Goal: Task Accomplishment & Management: Use online tool/utility

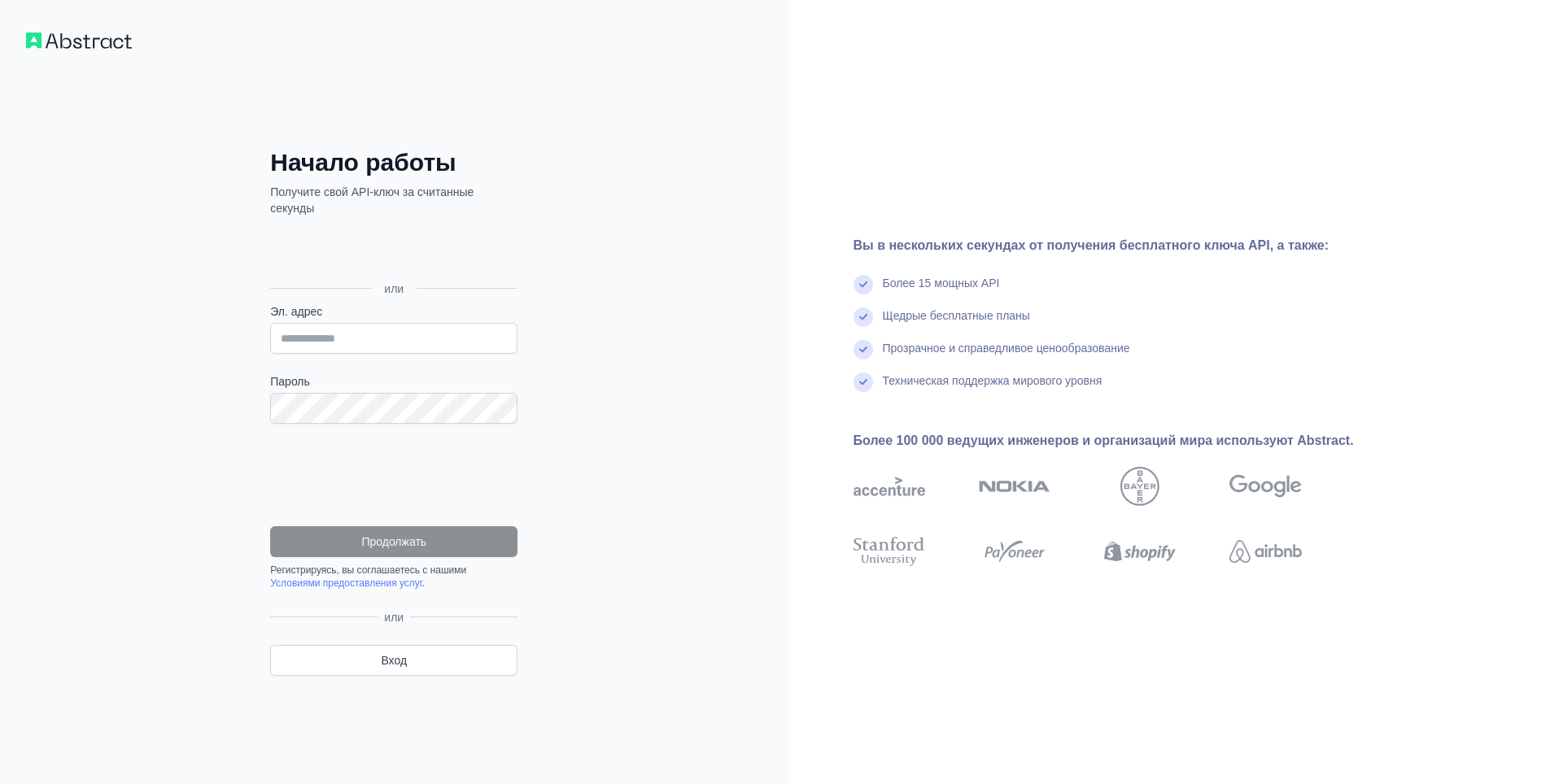
scroll to position [81, 0]
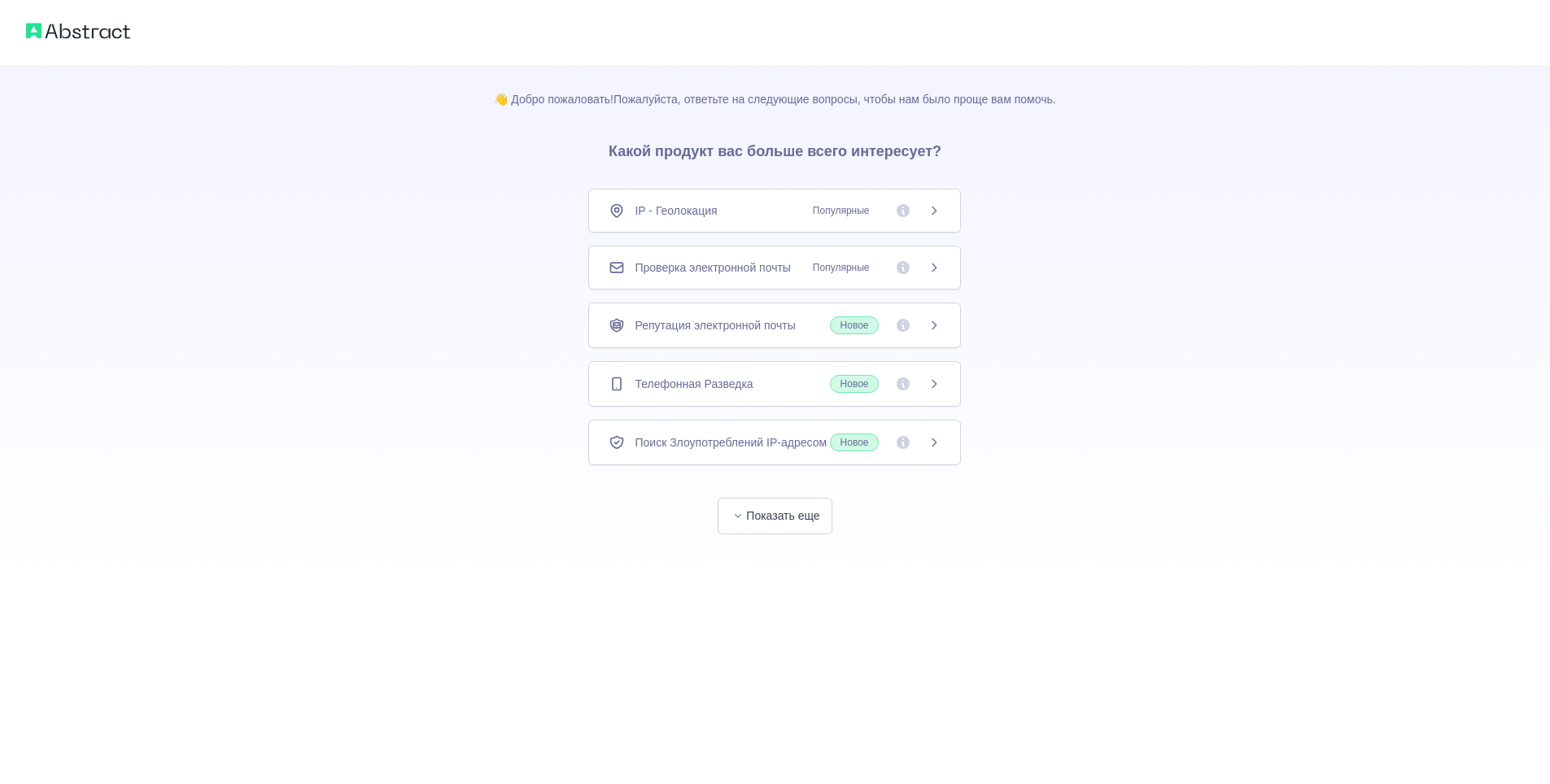
click at [934, 212] on icon at bounding box center [934, 210] width 13 height 13
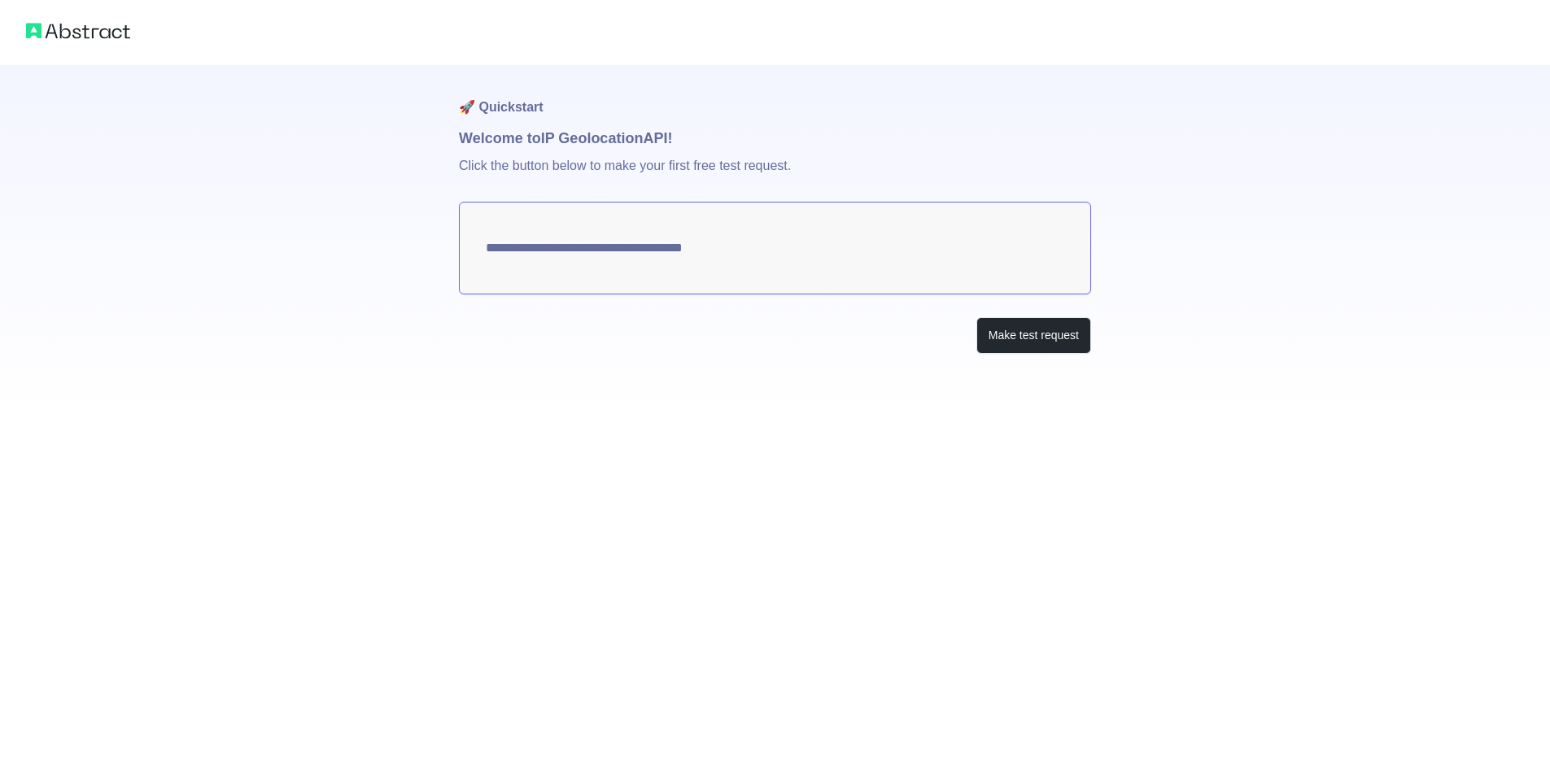
type textarea "**********"
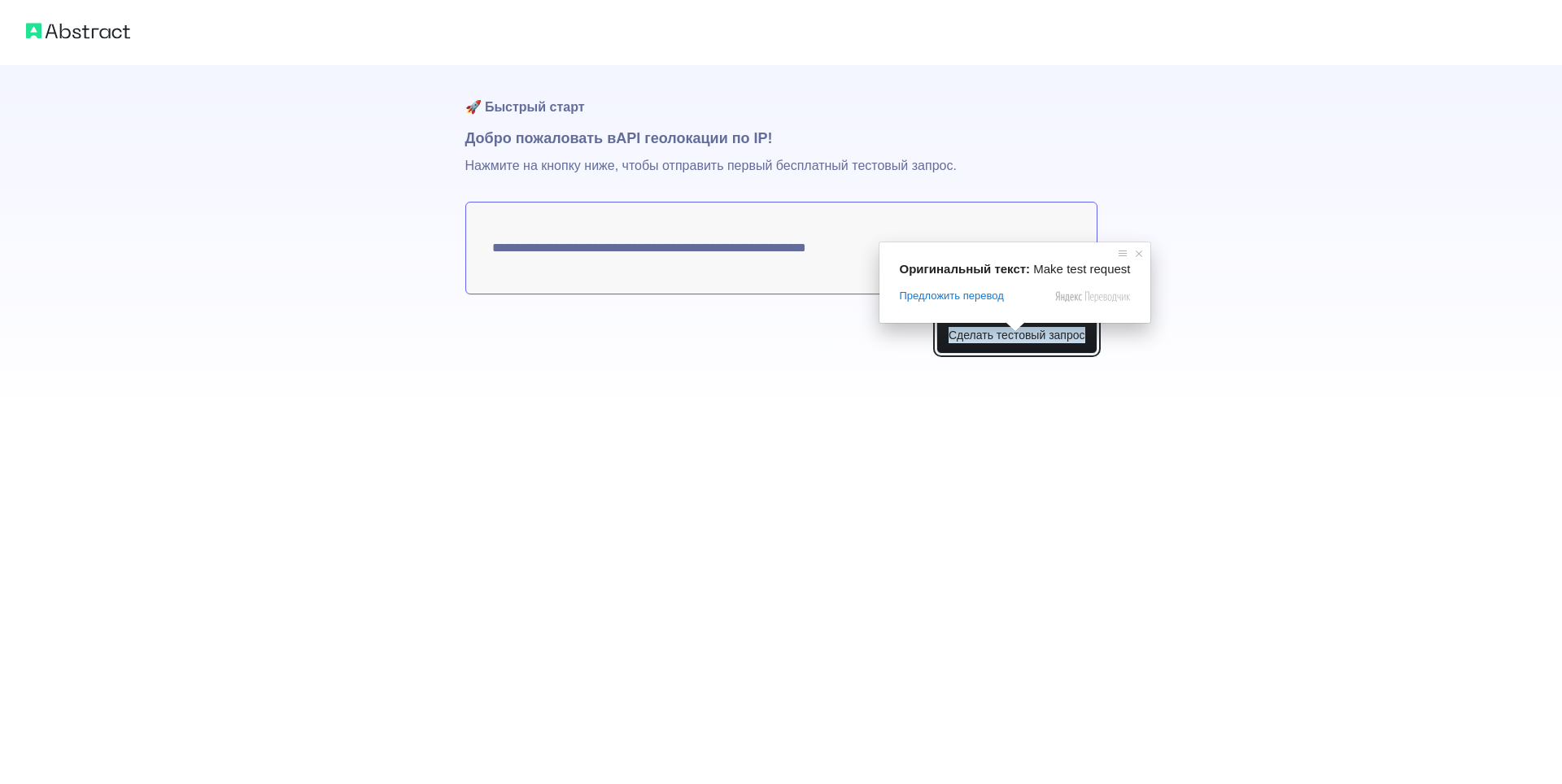
click at [1014, 341] on ya-tr-span "Сделать тестовый запрос" at bounding box center [1016, 335] width 137 height 16
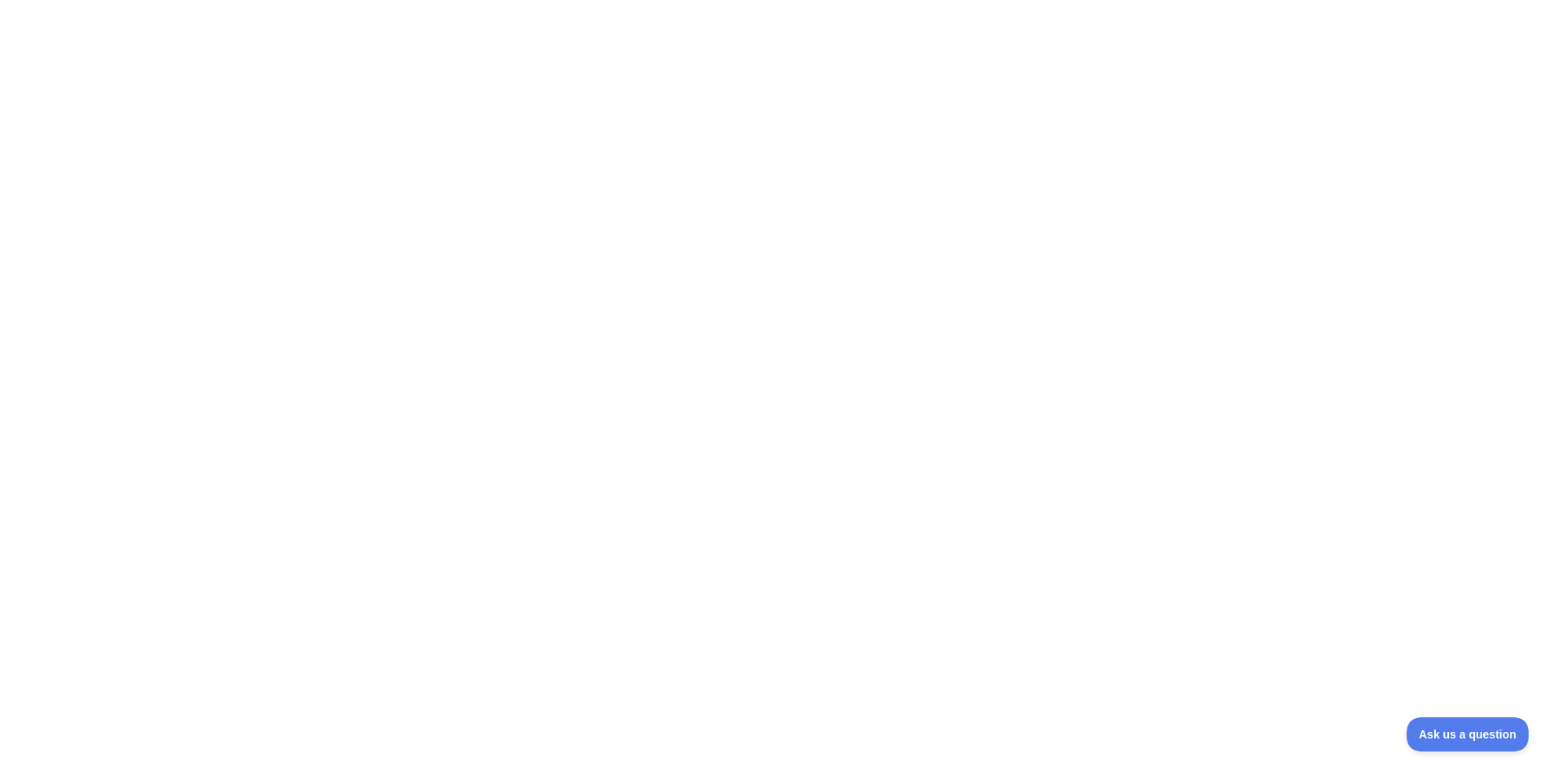
click at [721, 191] on div at bounding box center [781, 392] width 1562 height 784
click at [1444, 731] on span "Ask us a question" at bounding box center [1460, 732] width 122 height 11
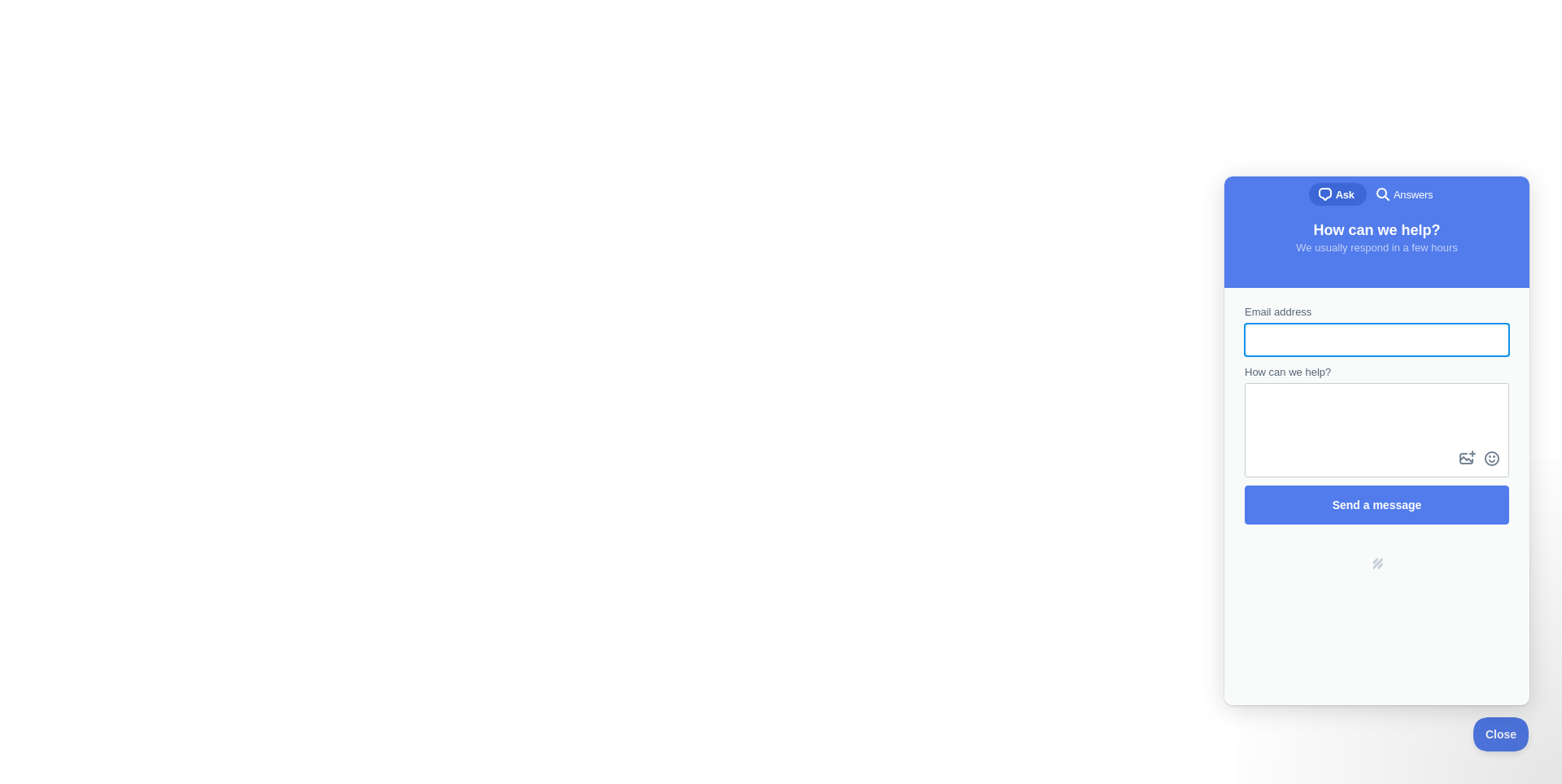
click at [1114, 352] on div at bounding box center [781, 392] width 1562 height 784
drag, startPoint x: 1494, startPoint y: 736, endPoint x: 1537, endPoint y: 720, distance: 45.9
click at [1493, 735] on span "Close" at bounding box center [1497, 732] width 56 height 11
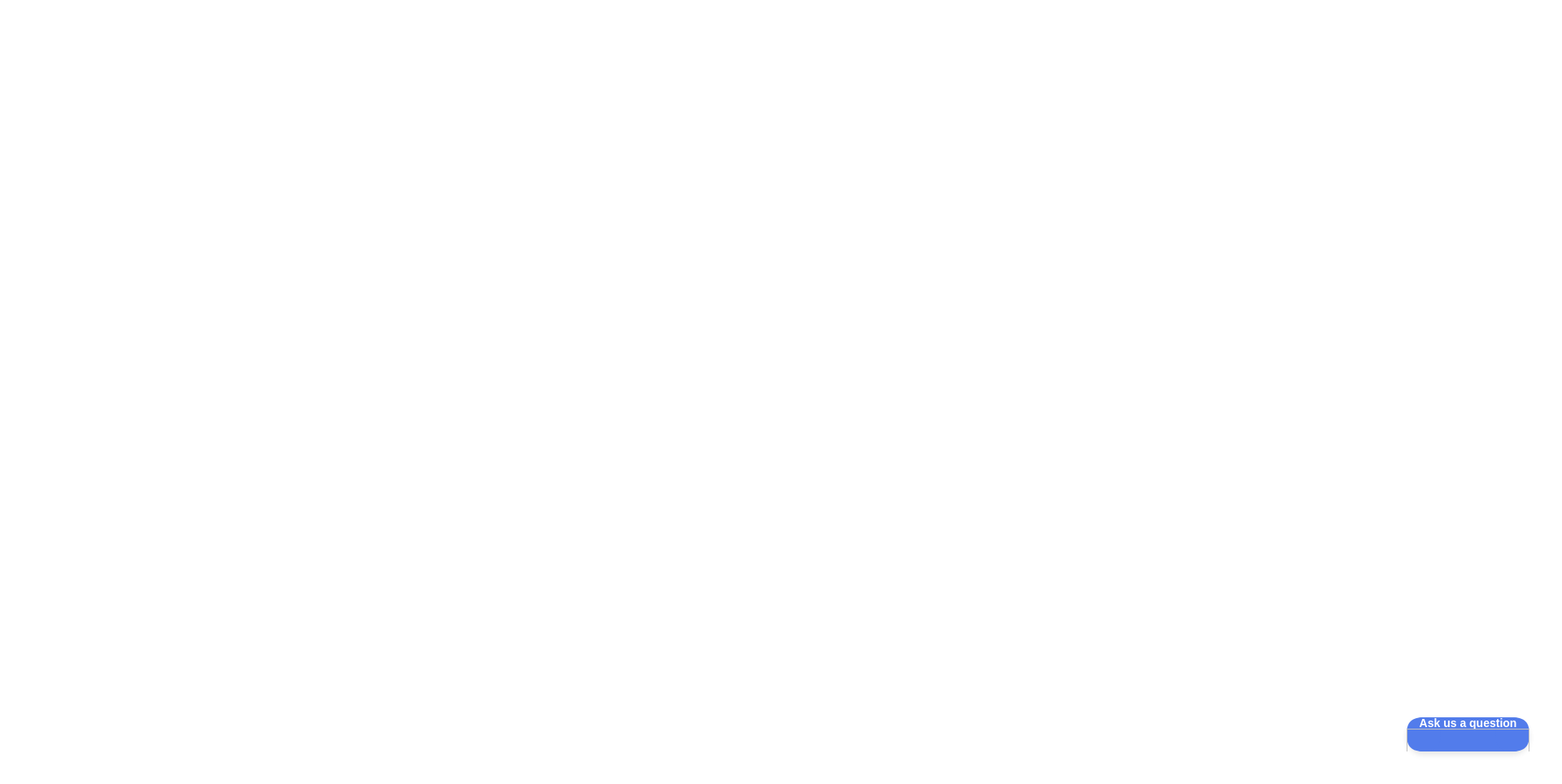
click at [781, 101] on div at bounding box center [781, 392] width 1562 height 784
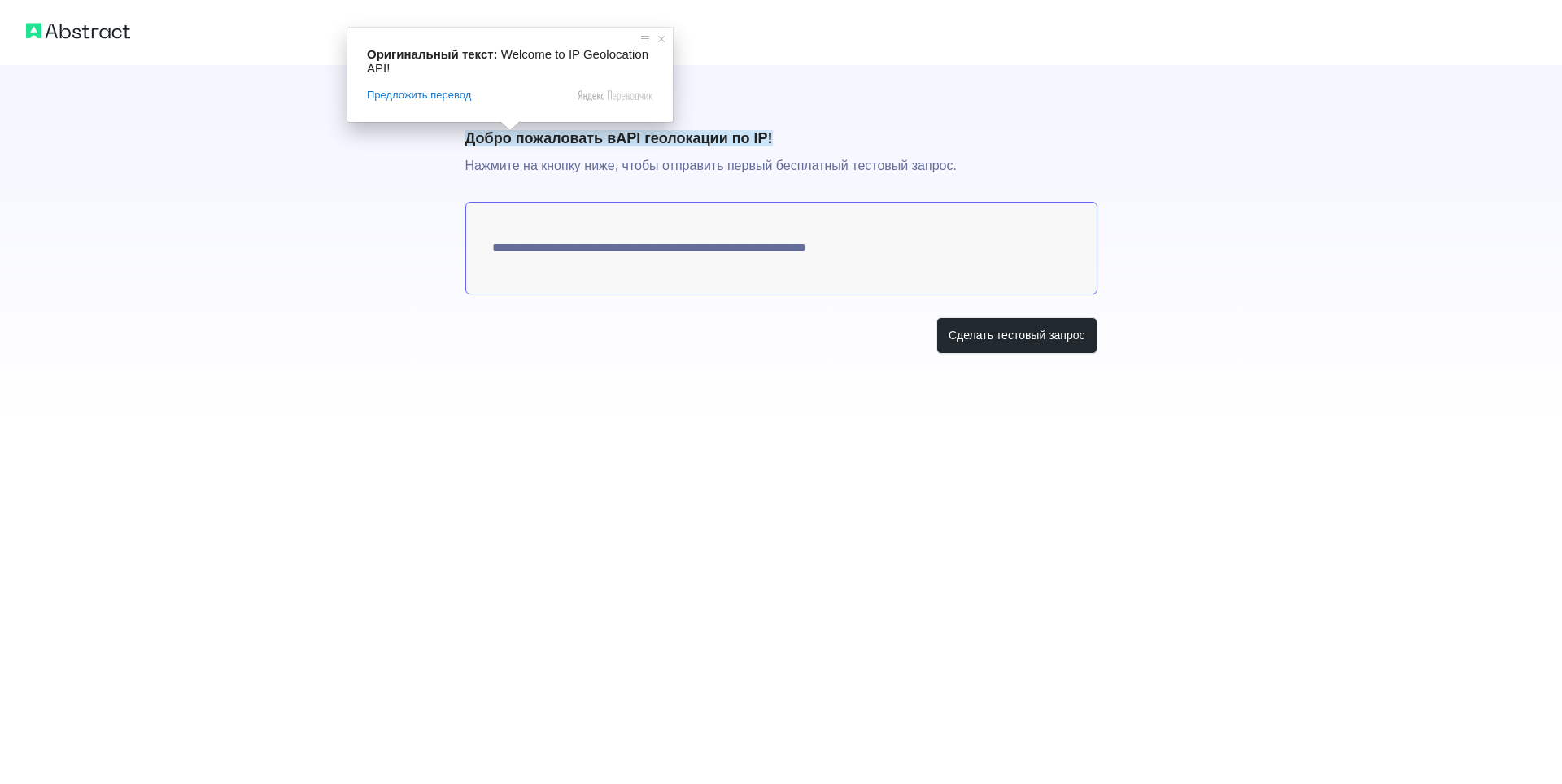
click at [557, 179] on p "Нажмите на кнопку ниже, чтобы отправить первый бесплатный тестовый запрос." at bounding box center [781, 176] width 632 height 52
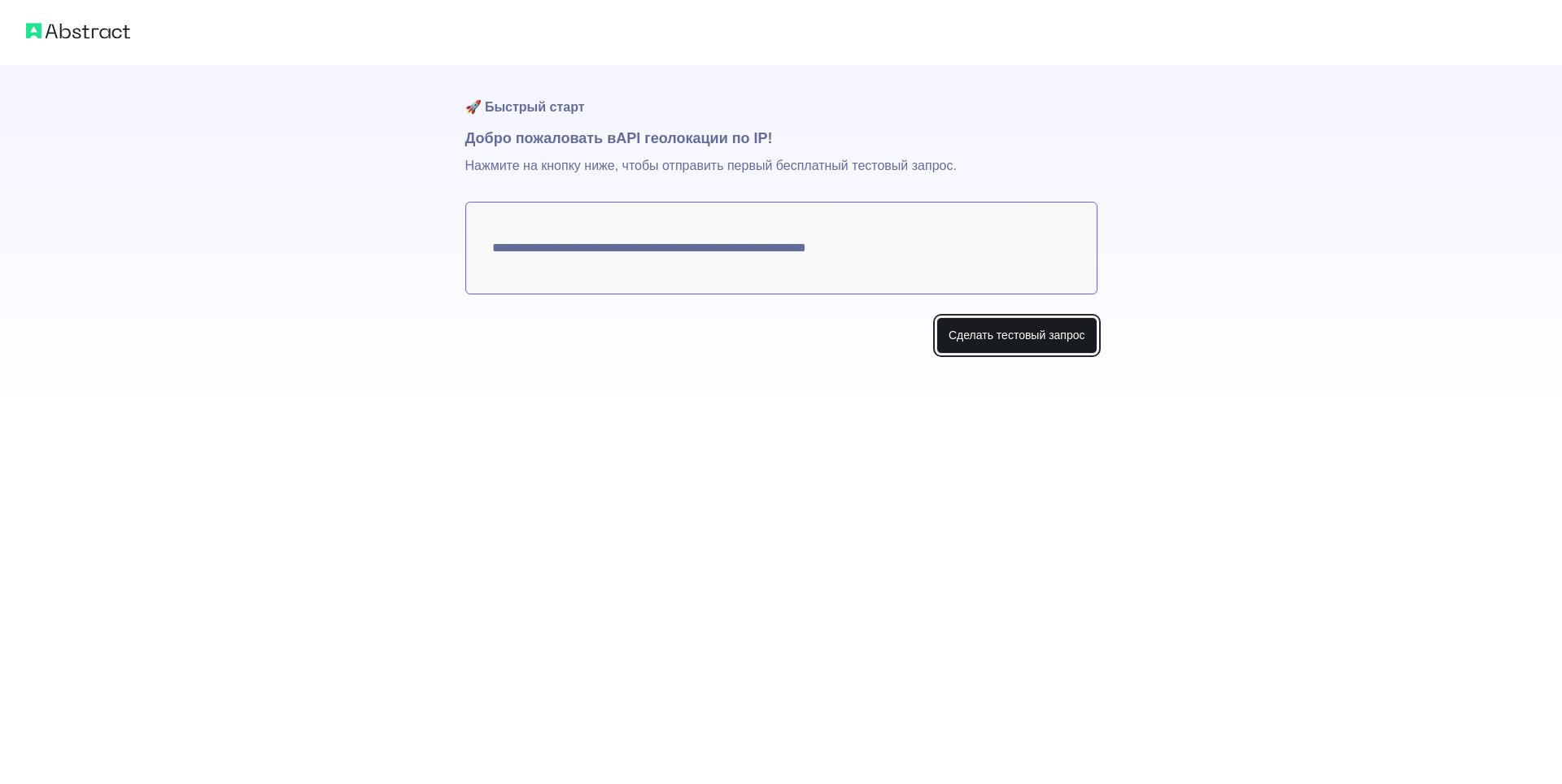
click at [1022, 343] on ya-tr-span "Сделать тестовый запрос" at bounding box center [1016, 335] width 137 height 16
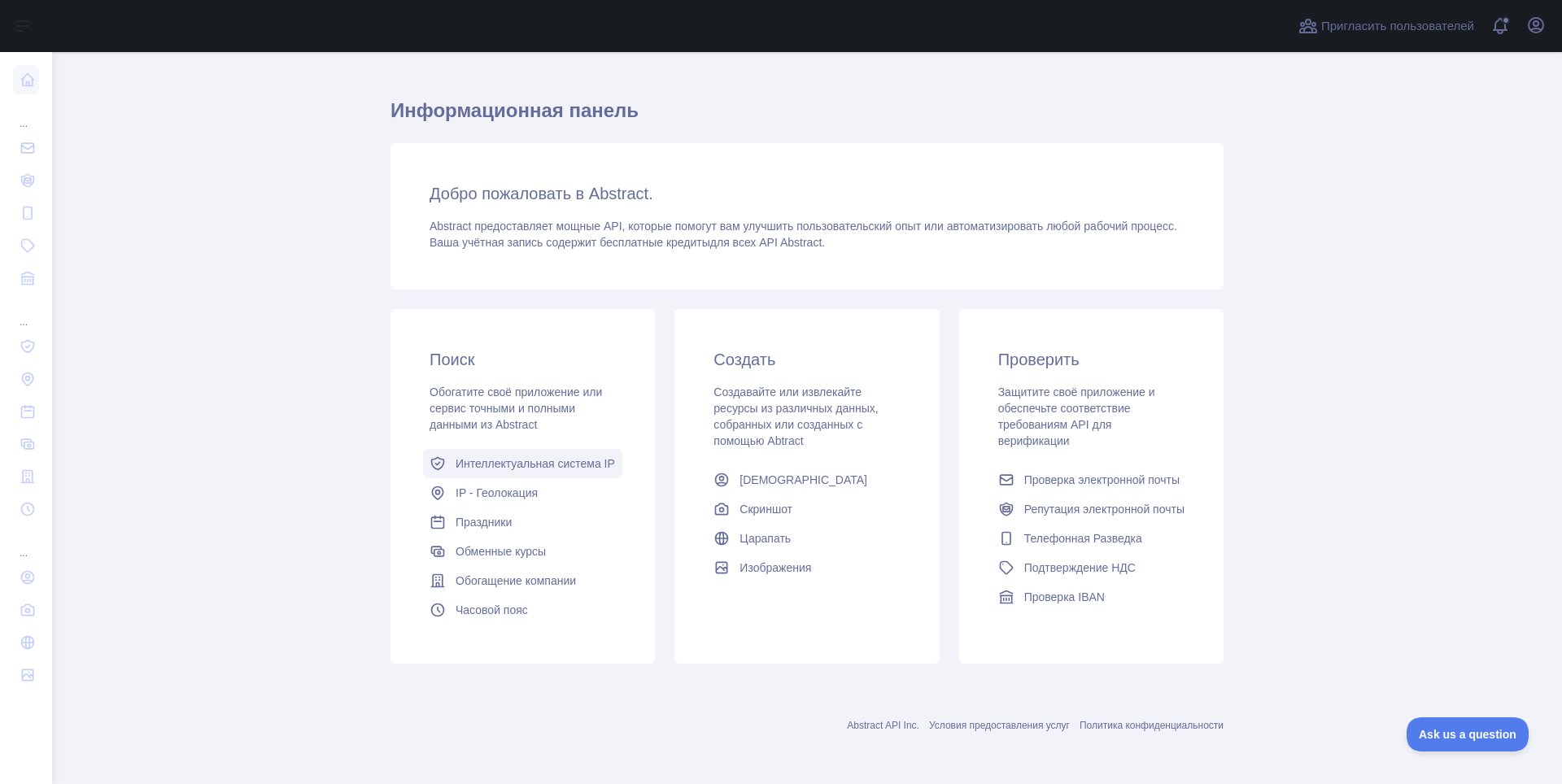
click at [531, 471] on link "Интеллектуальная система IP" at bounding box center [523, 464] width 200 height 29
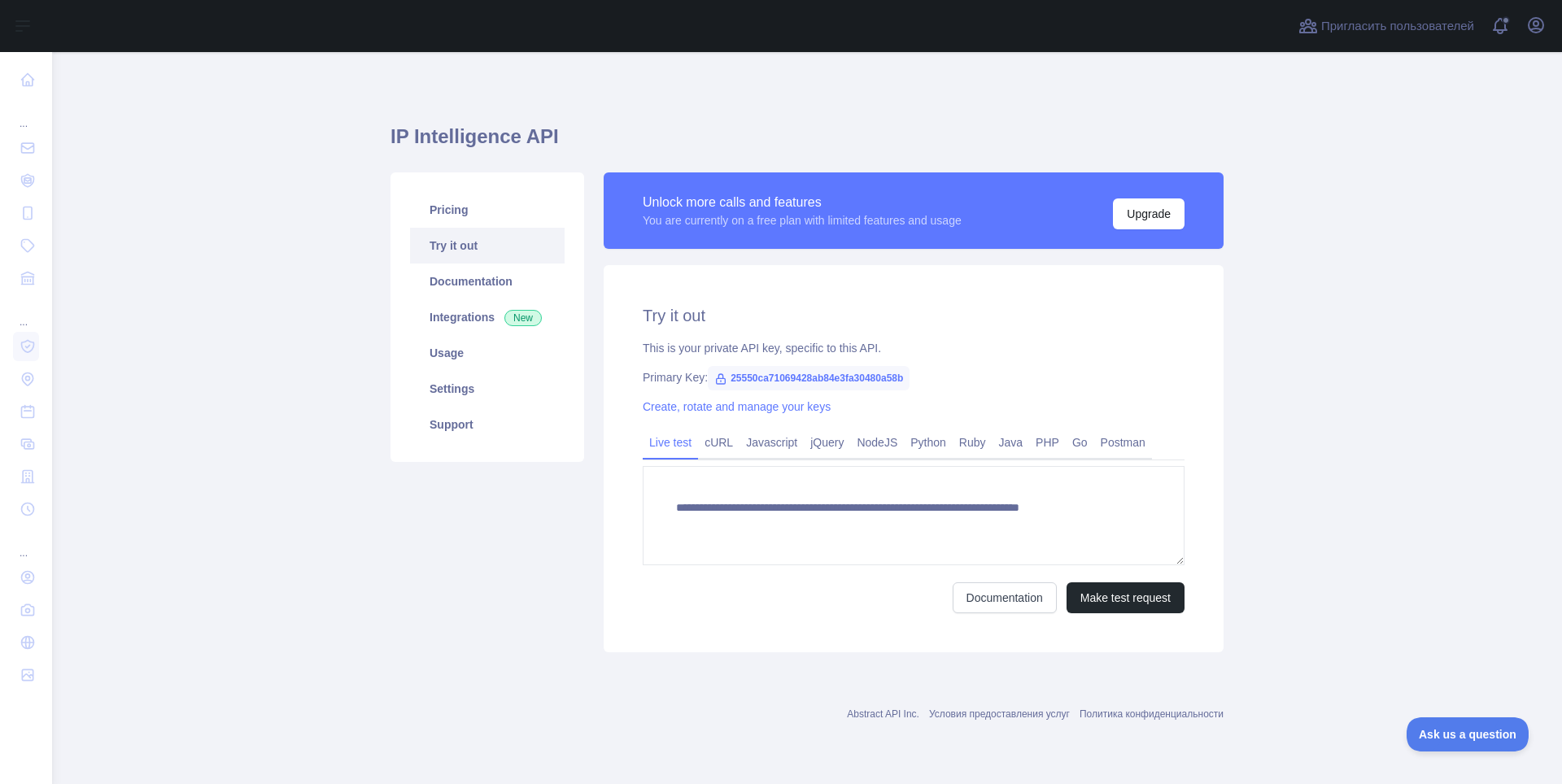
type textarea "**********"
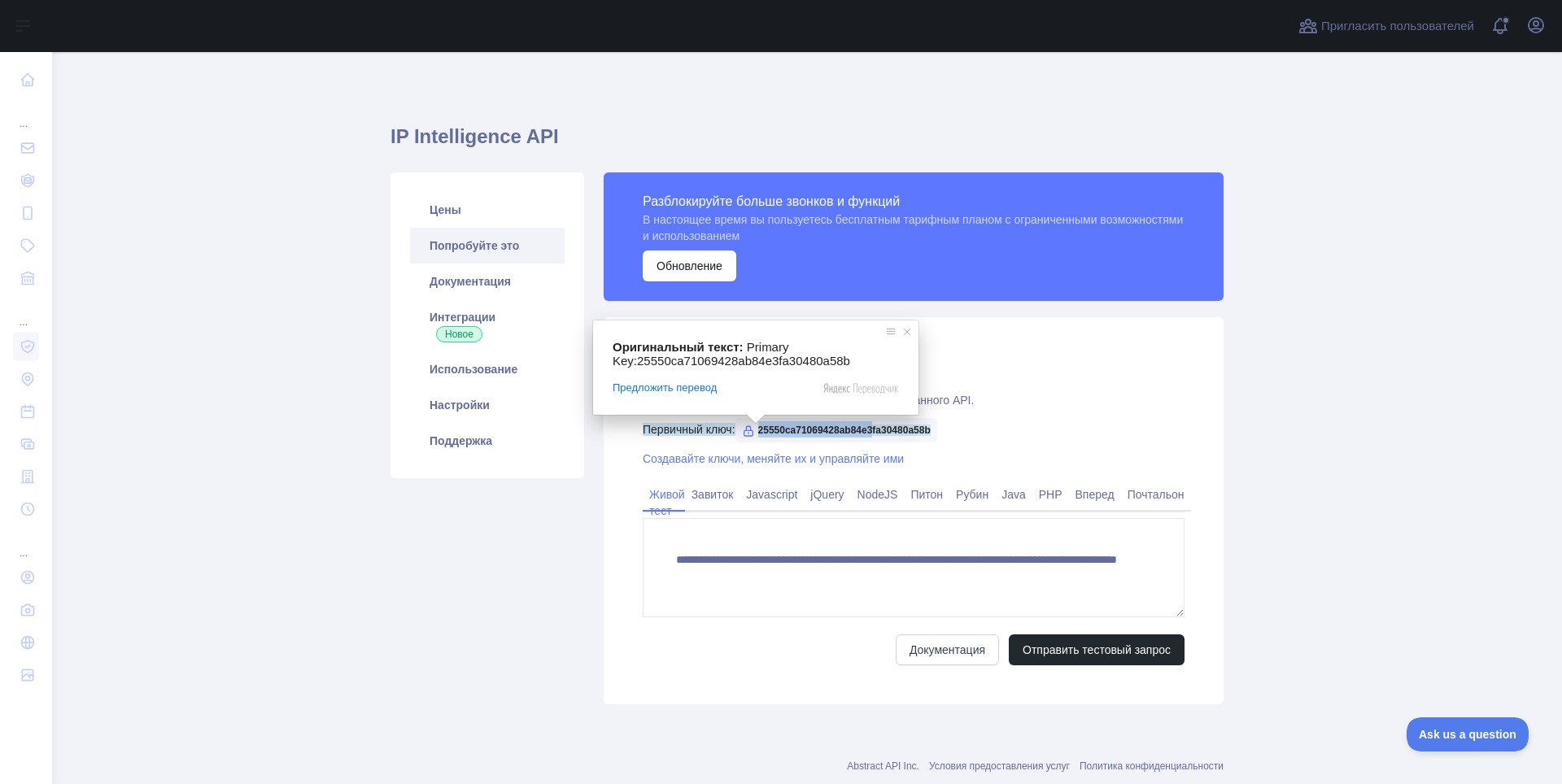
drag, startPoint x: 757, startPoint y: 430, endPoint x: 875, endPoint y: 423, distance: 118.2
click at [875, 425] on ya-tr-span "25550ca71069428ab84e3fa30480a58b" at bounding box center [844, 430] width 172 height 11
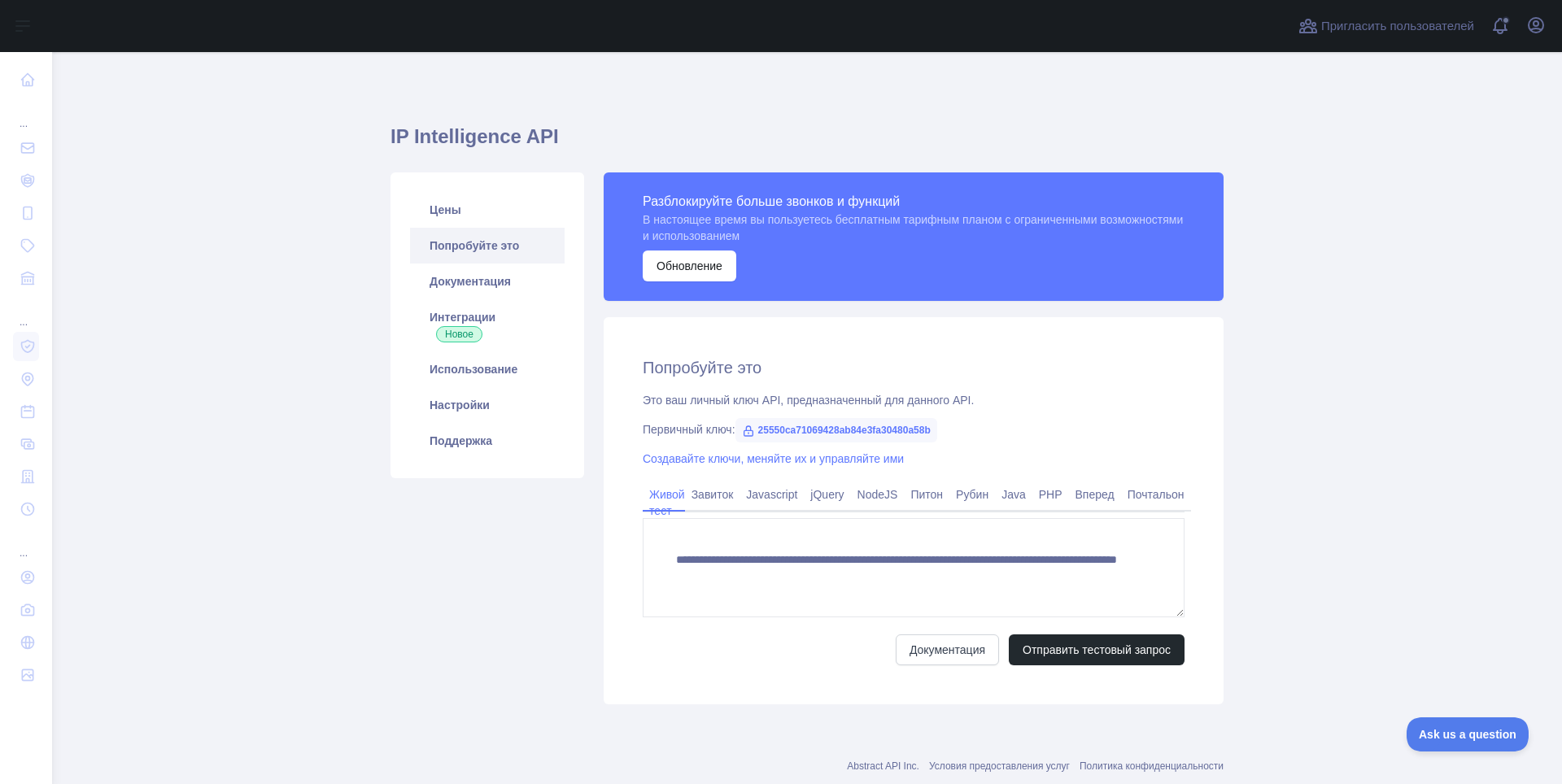
click at [1052, 436] on div "Первичный ключ: 25550ca71069428ab84e3fa30480a58b" at bounding box center [914, 429] width 542 height 16
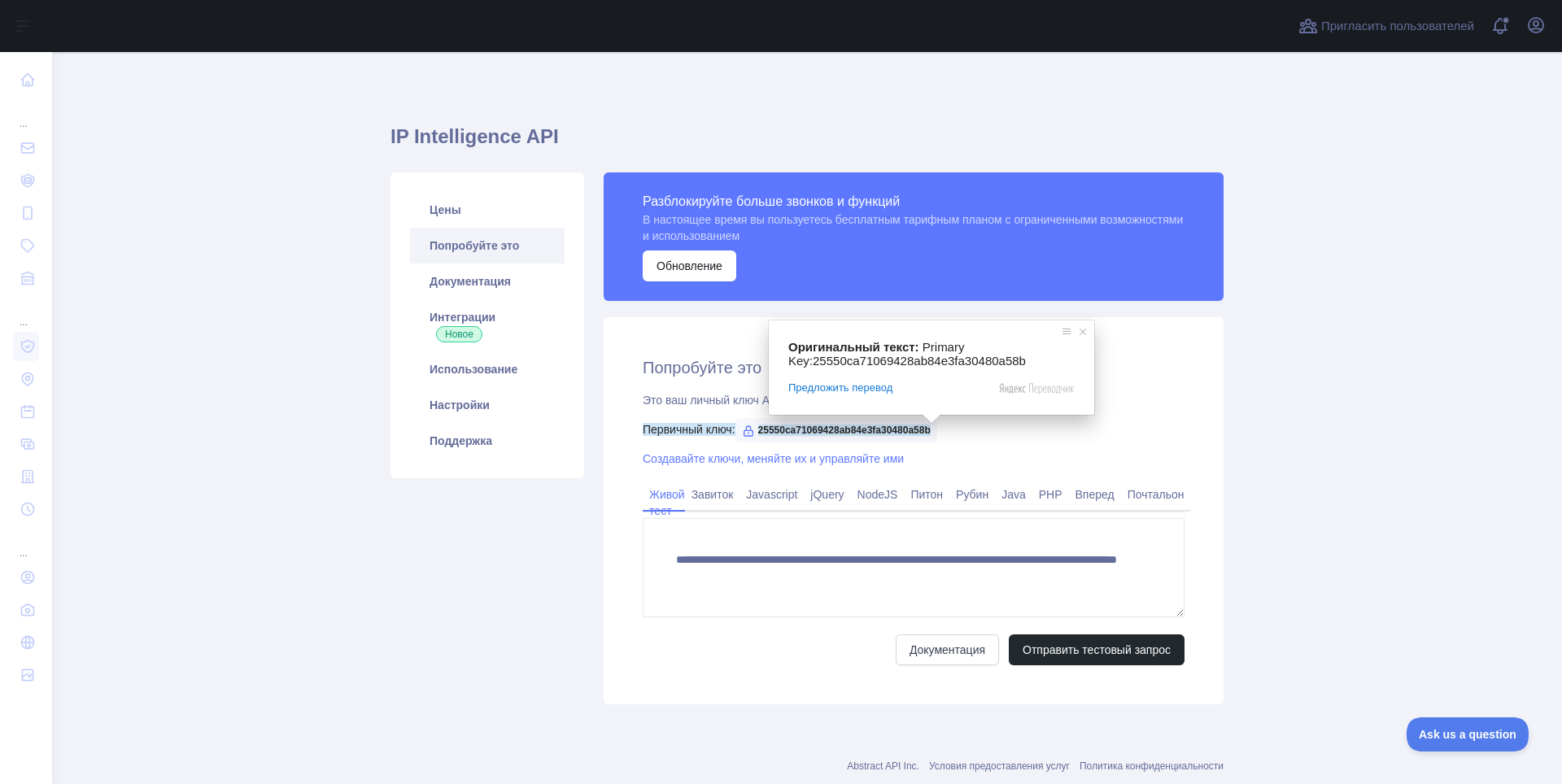
click at [758, 432] on ya-tr-span "25550ca71069428ab84e3fa30480a58b" at bounding box center [844, 430] width 172 height 11
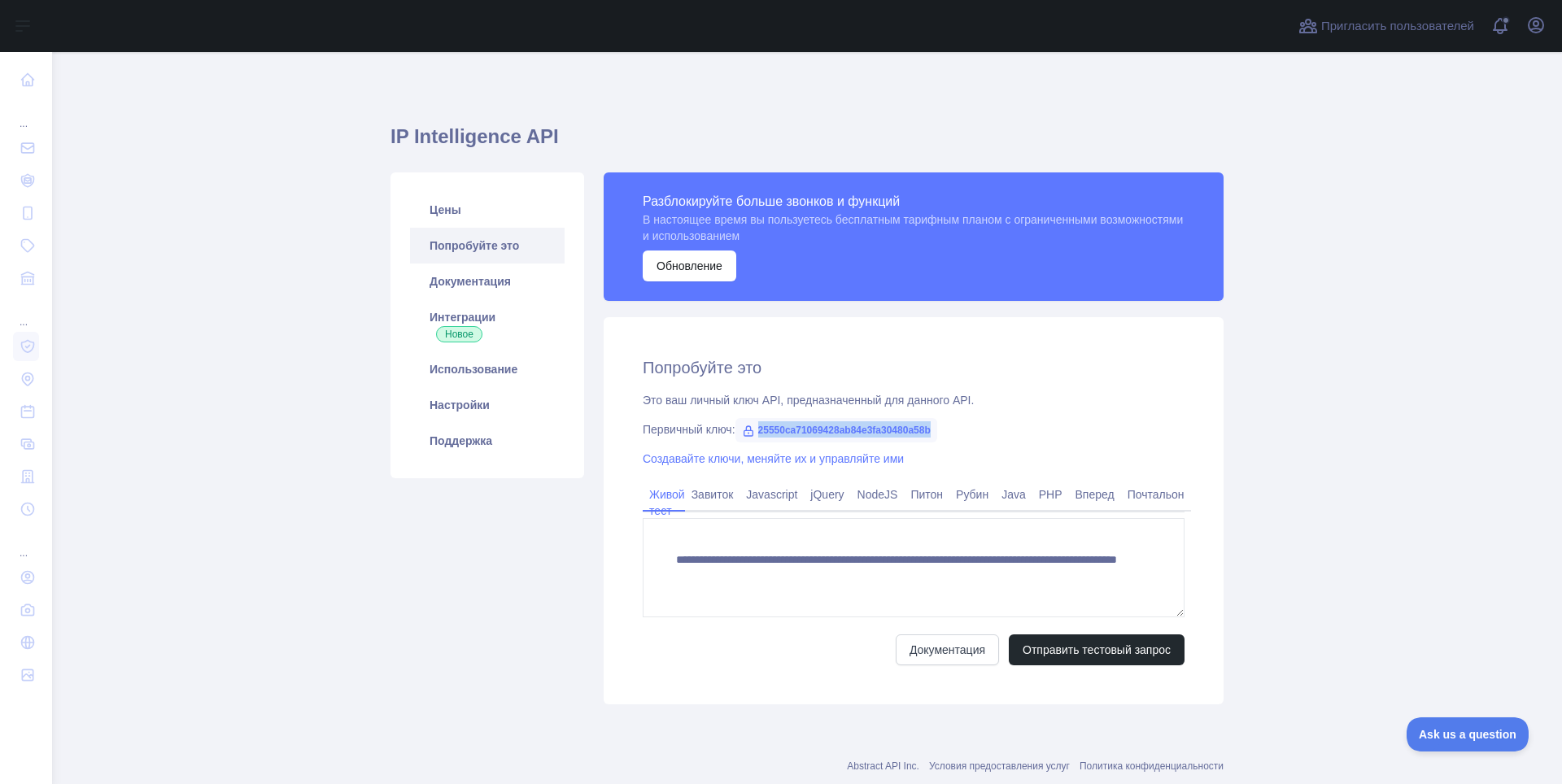
drag, startPoint x: 757, startPoint y: 432, endPoint x: 939, endPoint y: 430, distance: 182.0
click at [939, 430] on div "Первичный ключ: 25550ca71069428ab84e3fa30480a58b" at bounding box center [914, 429] width 542 height 16
copy ya-tr-span "25550ca71069428ab84e3fa30480a58b"
click at [1382, 686] on main "**********" at bounding box center [807, 418] width 1510 height 732
click at [789, 678] on div "**********" at bounding box center [914, 510] width 620 height 388
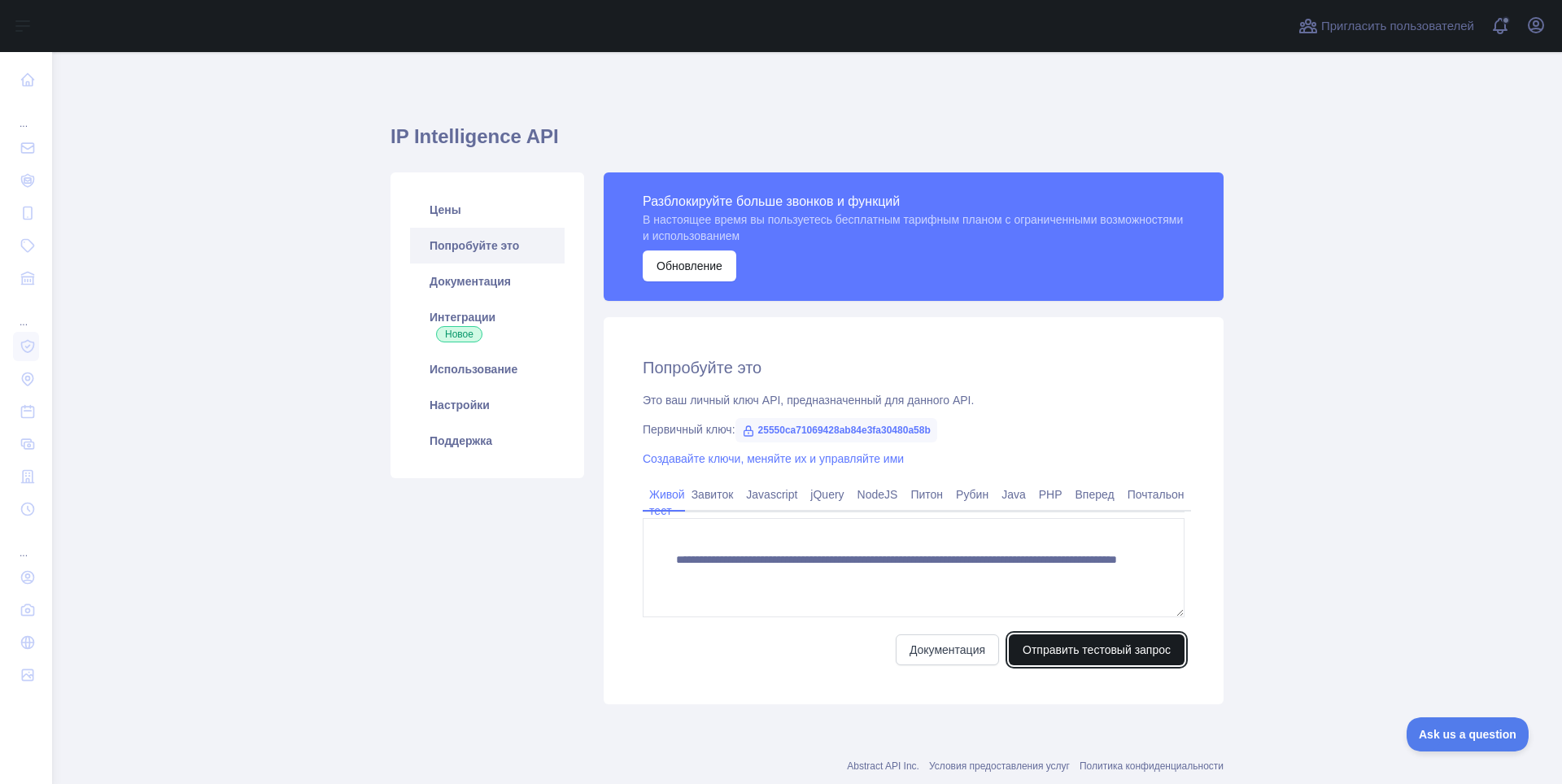
click at [1075, 638] on button "Отправить тестовый запрос" at bounding box center [1097, 650] width 176 height 31
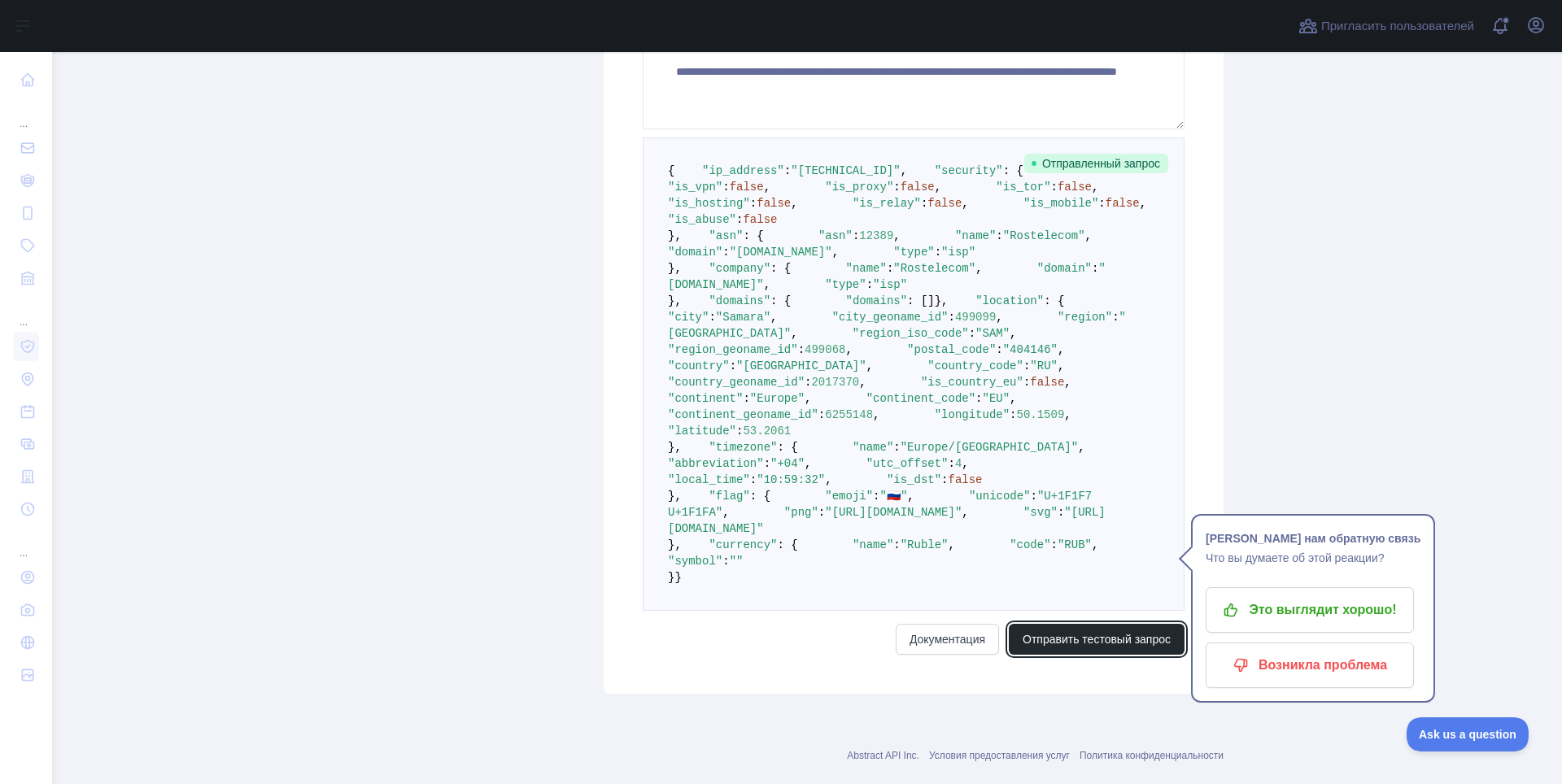
scroll to position [569, 0]
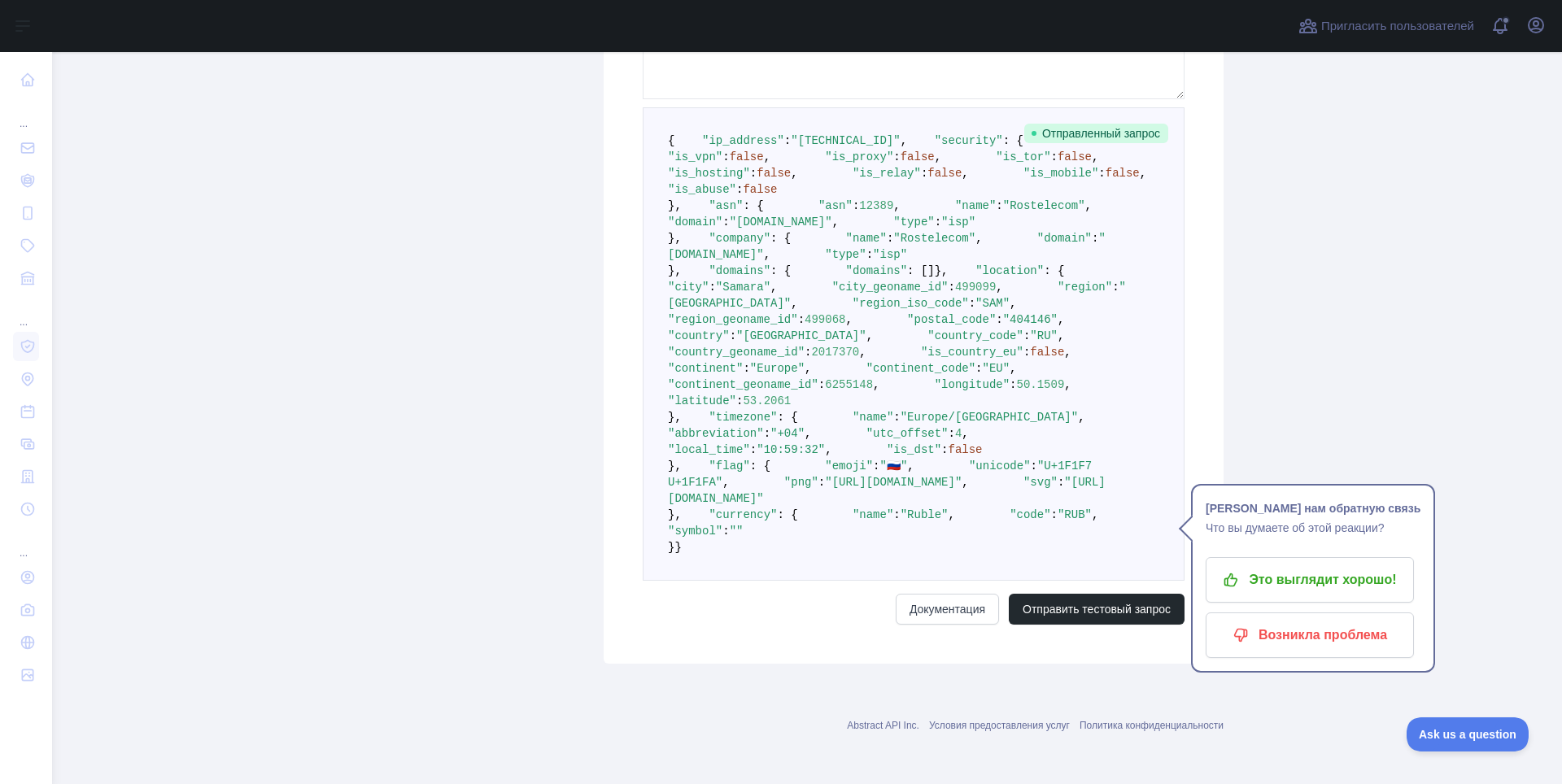
click at [1008, 533] on pre "{ "ip_address" : "178.45.99.97" , "security" : { "is_vpn" : false , "is_proxy" …" at bounding box center [914, 344] width 542 height 473
click at [1264, 567] on ya-tr-span "Это выглядит хорошо!" at bounding box center [1322, 579] width 147 height 26
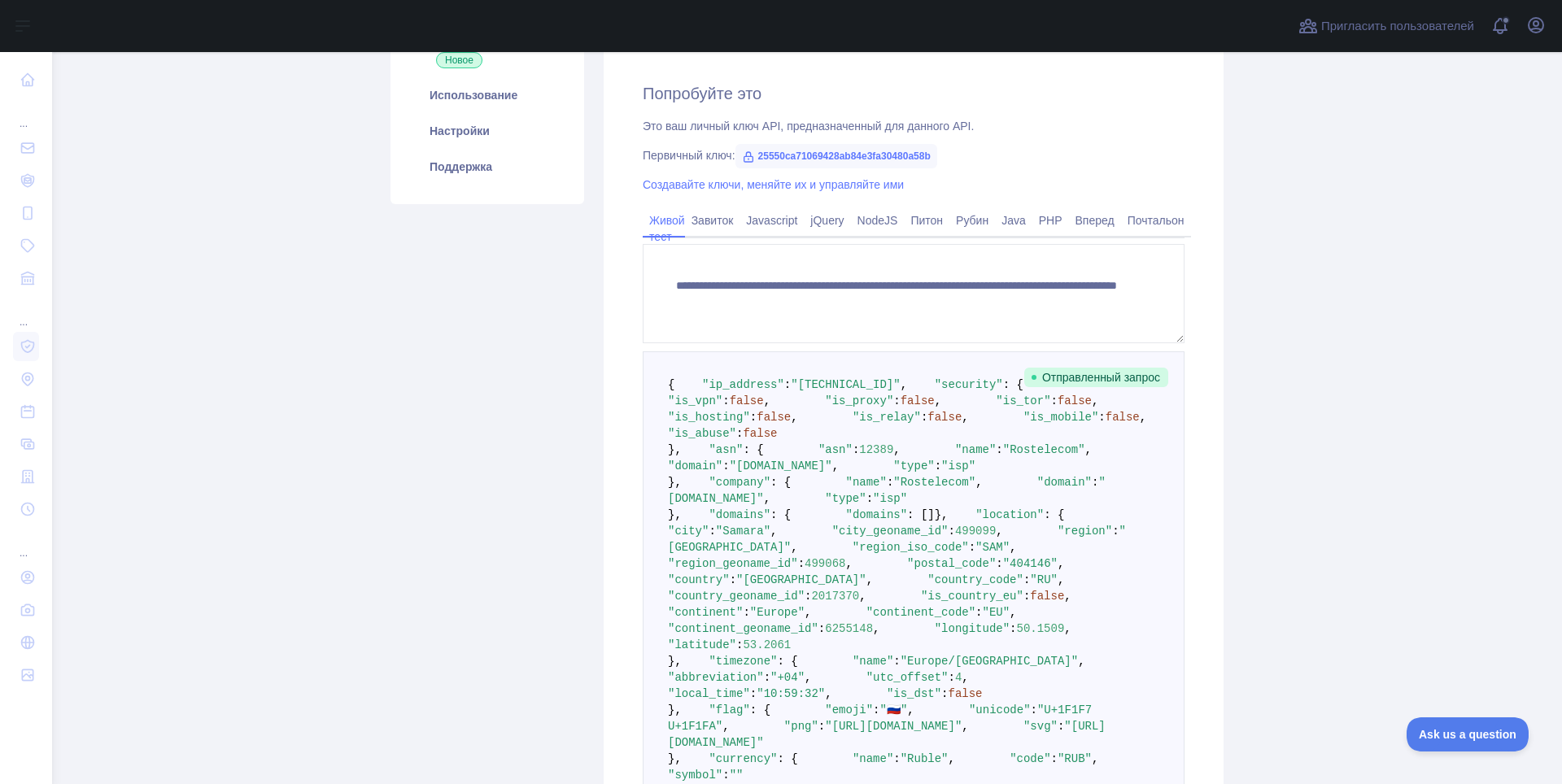
scroll to position [30, 0]
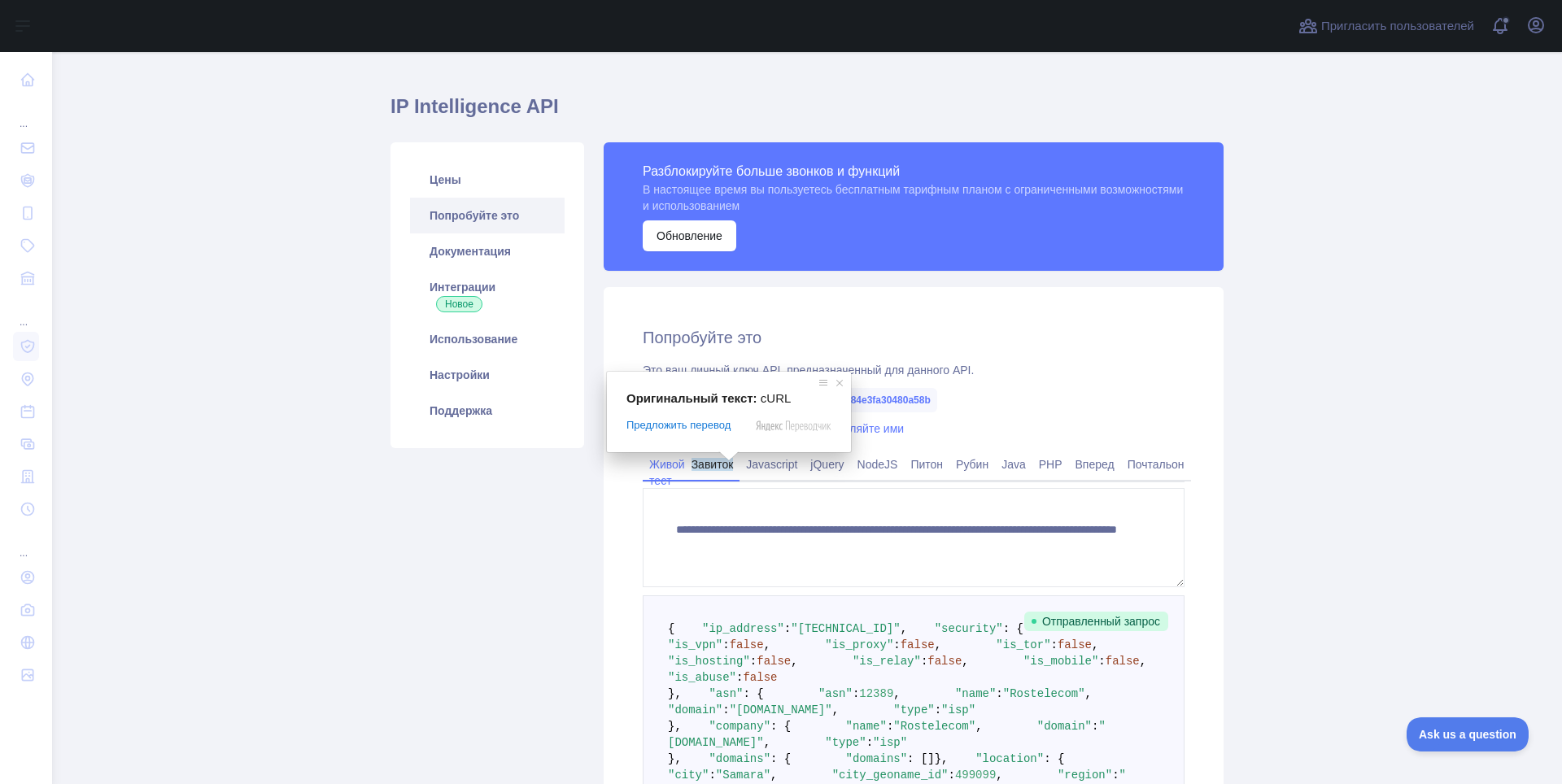
click at [713, 466] on ya-tr-span "Завиток" at bounding box center [713, 464] width 42 height 13
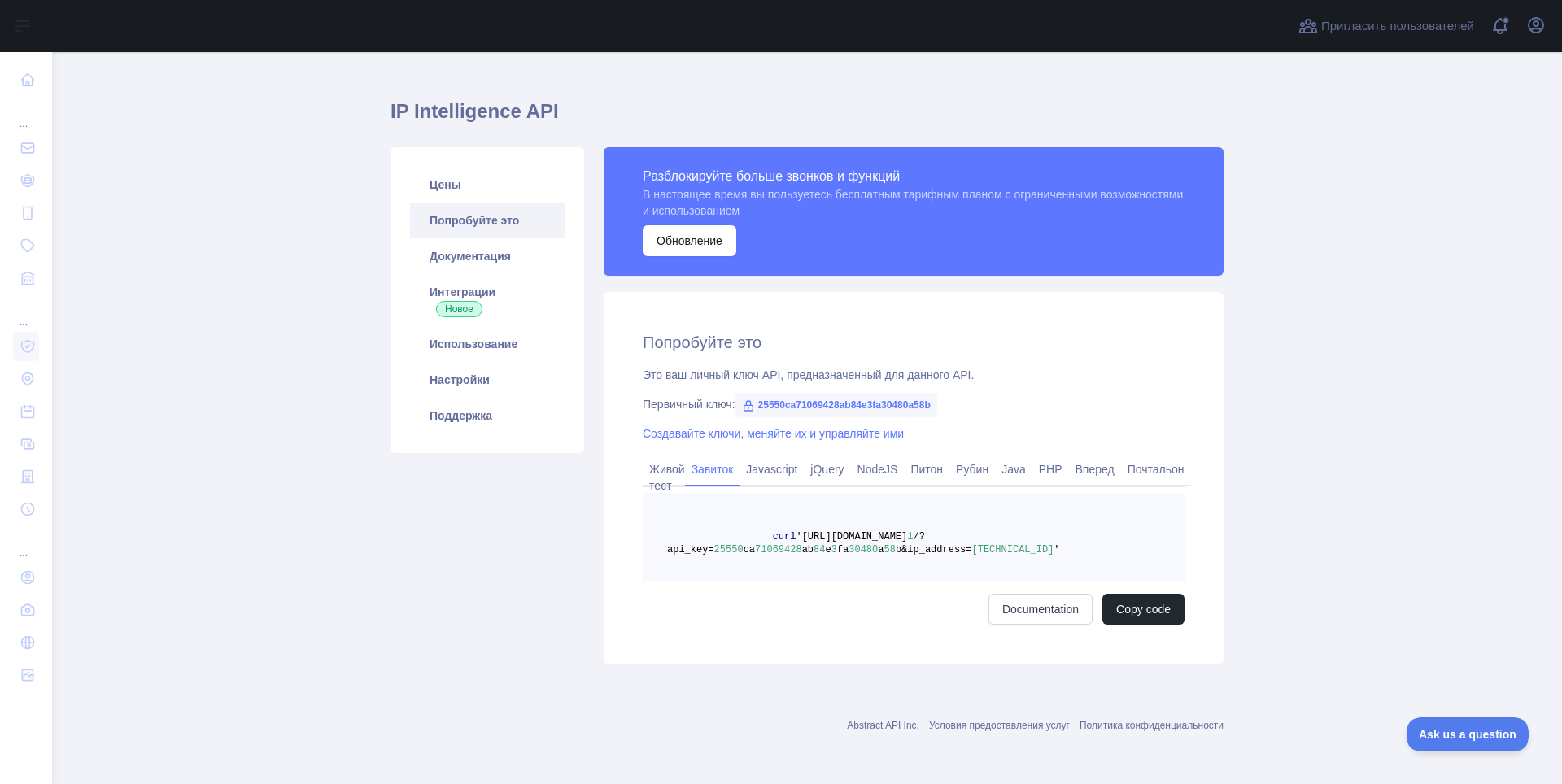
scroll to position [26, 0]
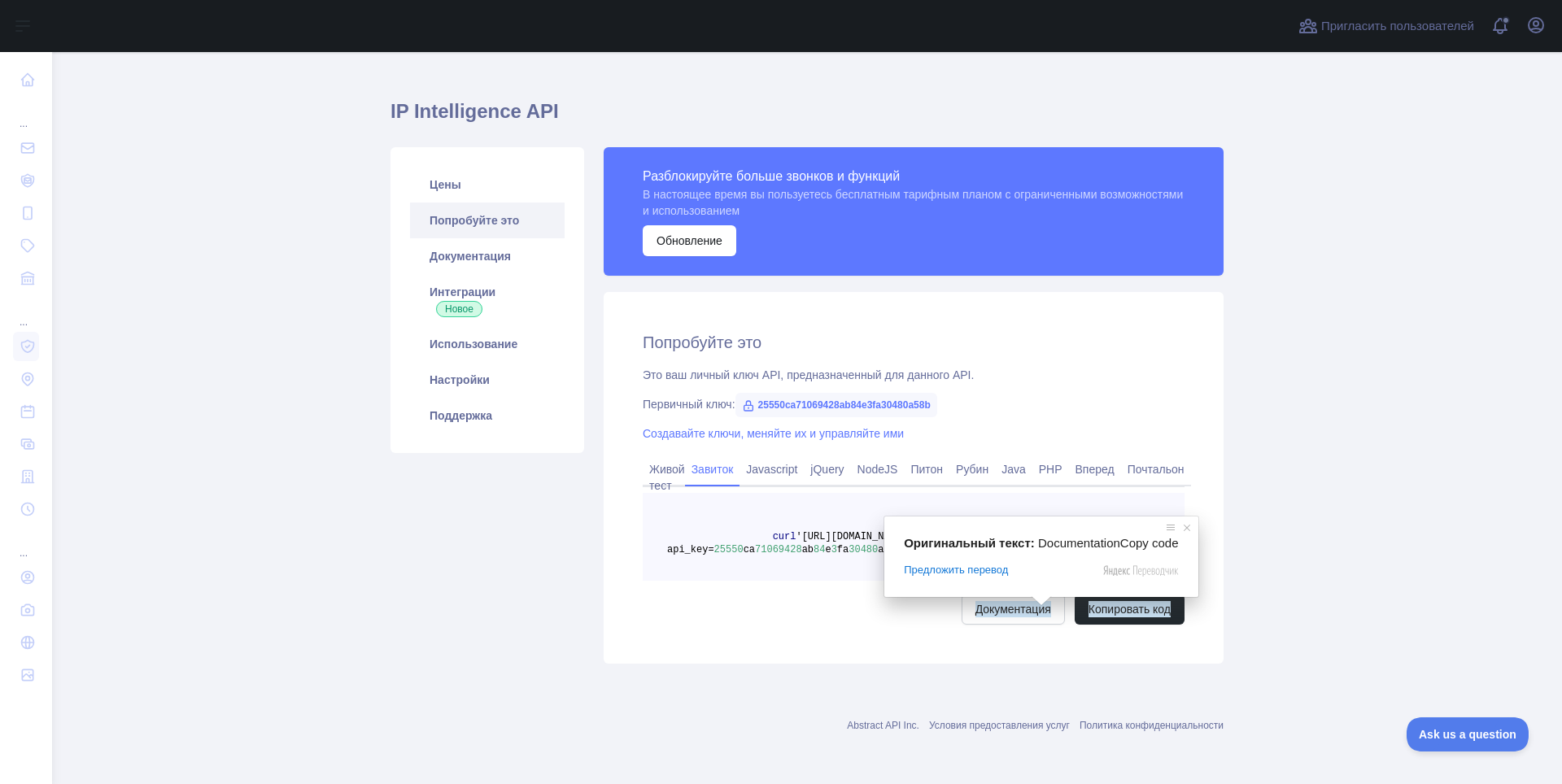
click at [1033, 606] on span at bounding box center [1041, 600] width 21 height 10
click at [1137, 647] on div "Попробуйте это Это ваш личный ключ API, предназначенный для данного API. Первич…" at bounding box center [914, 478] width 620 height 372
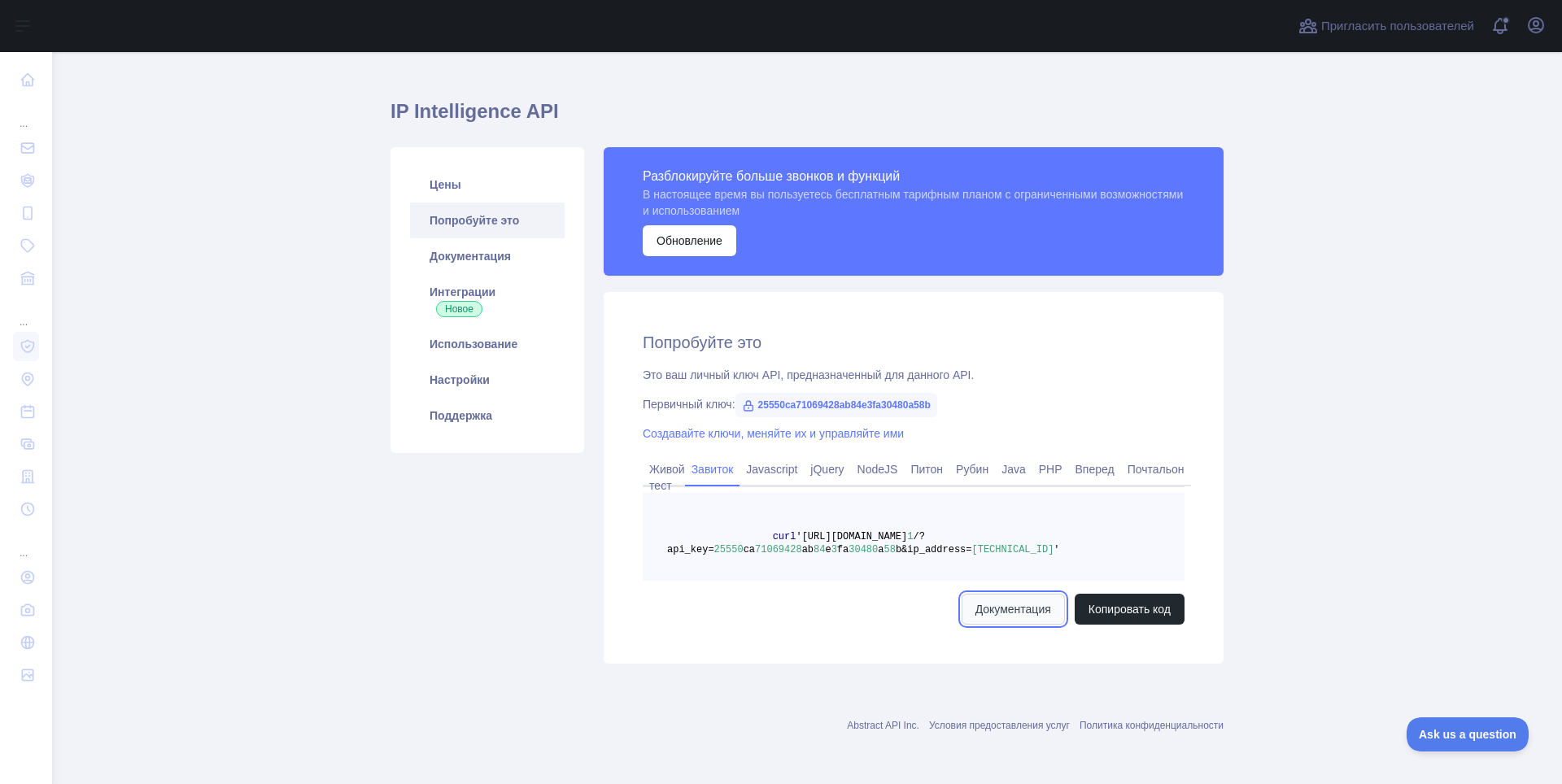
click at [1010, 602] on ya-tr-span "Документация" at bounding box center [1014, 609] width 76 height 16
click at [668, 459] on link "Живой тест" at bounding box center [664, 478] width 42 height 42
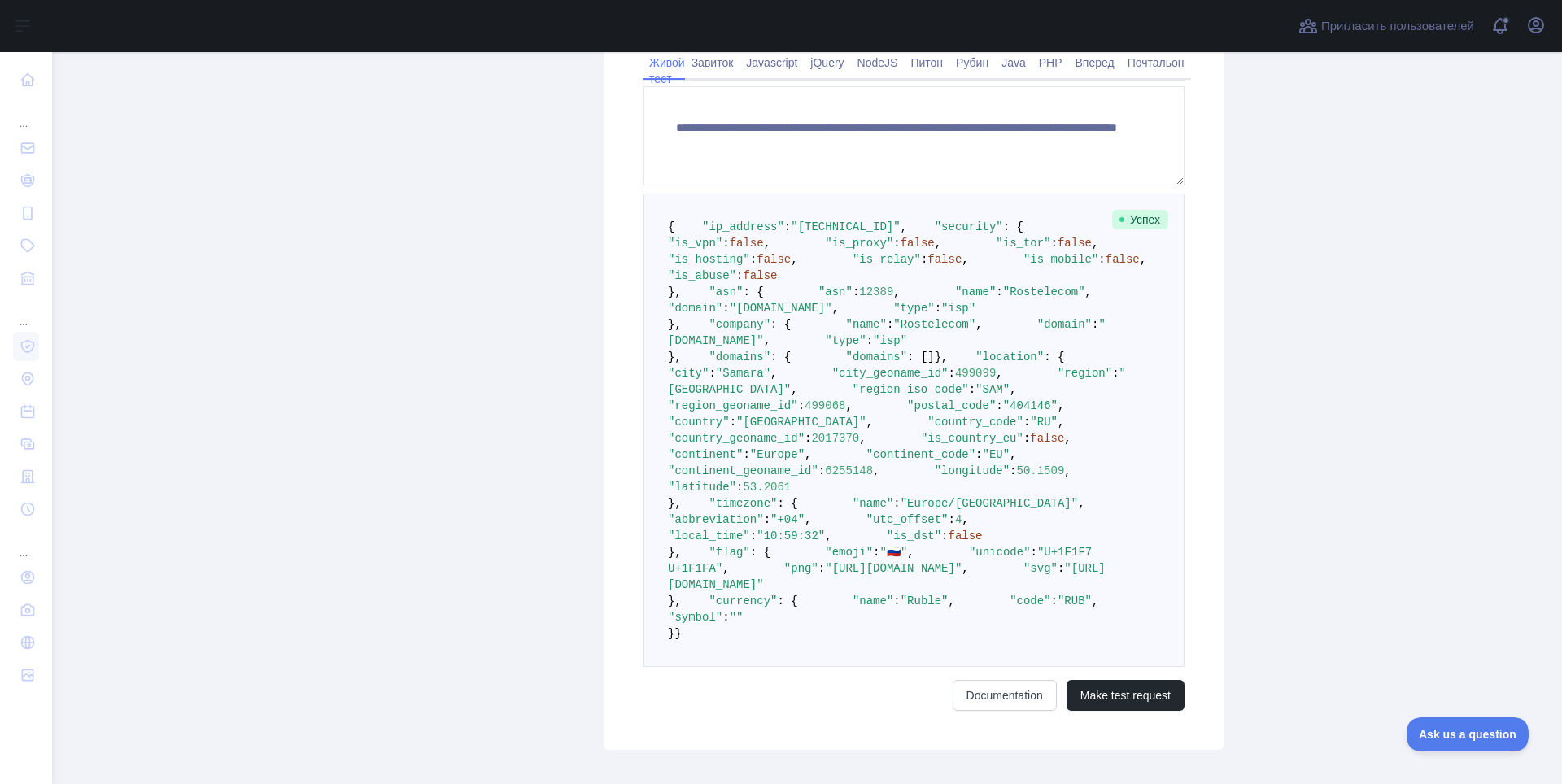
scroll to position [595, 0]
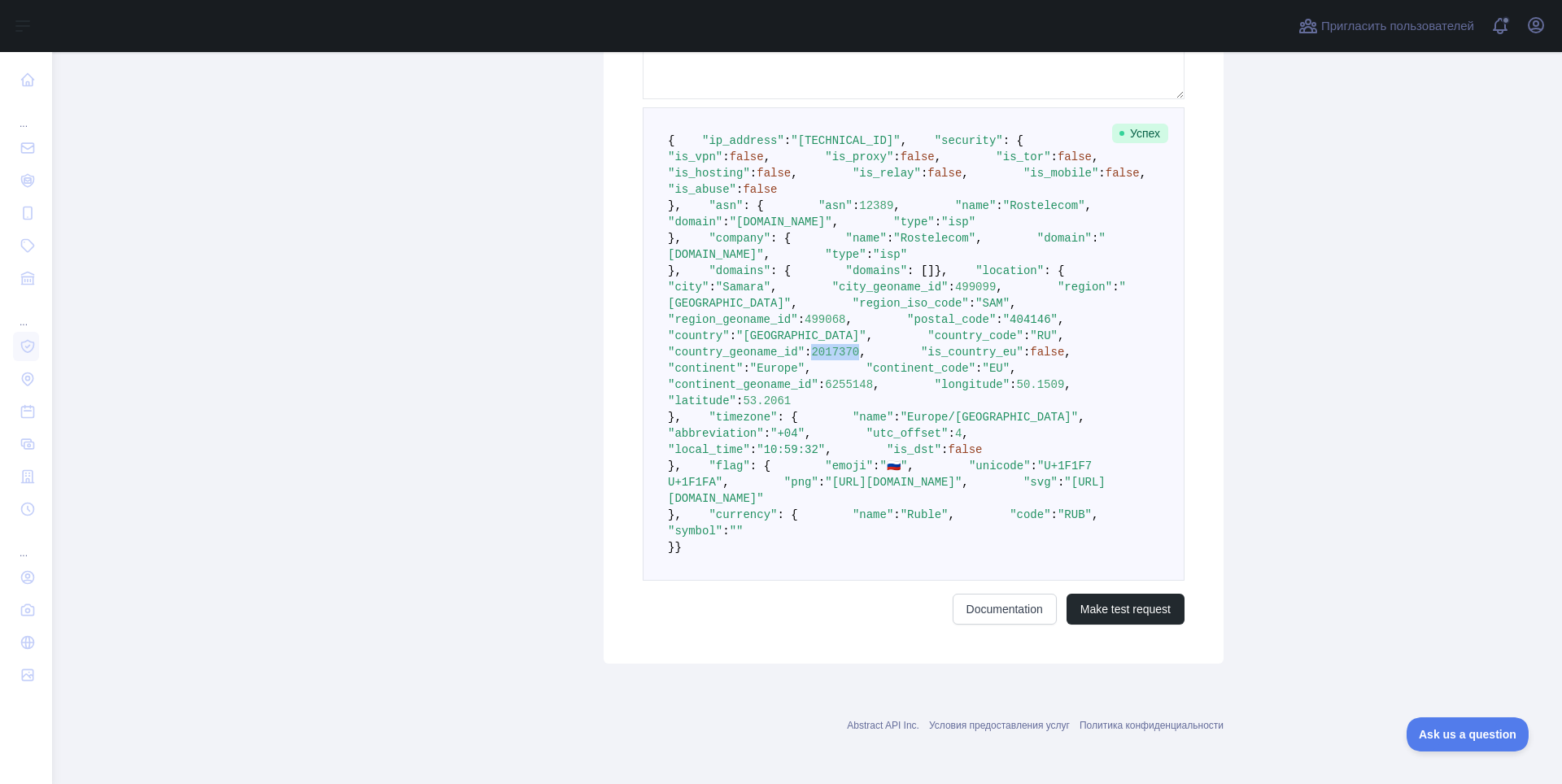
drag, startPoint x: 850, startPoint y: 618, endPoint x: 906, endPoint y: 618, distance: 56.0
click at [897, 358] on span ""country_geoname_id" : 2017370 ," at bounding box center [893, 343] width 451 height 29
click at [990, 581] on pre "{ "ip_address" : "178.45.99.97" , "security" : { "is_vpn" : false , "is_proxy" …" at bounding box center [914, 344] width 542 height 473
drag, startPoint x: 807, startPoint y: 569, endPoint x: 858, endPoint y: 570, distance: 51.0
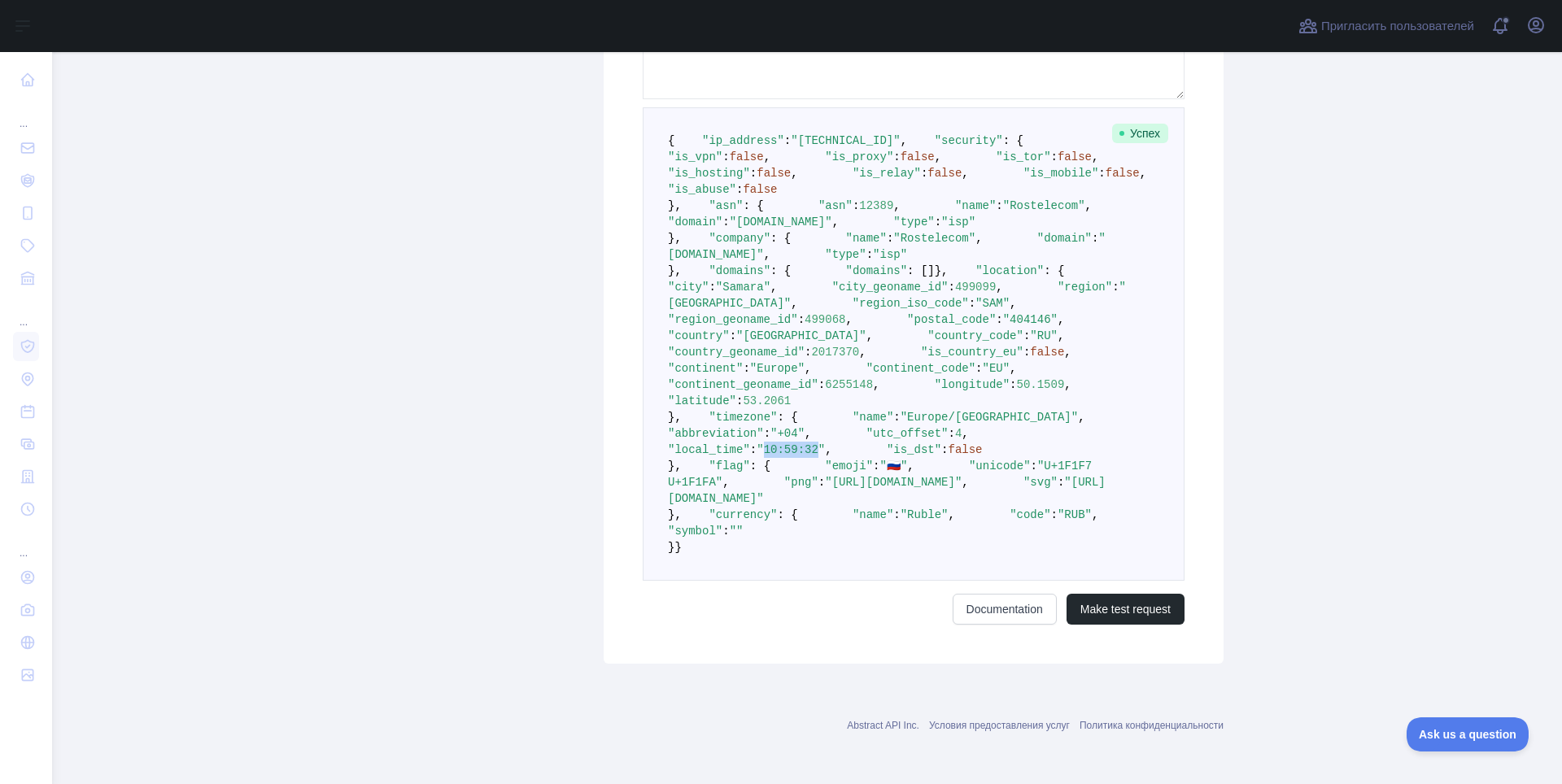
click at [825, 456] on span ""10:59:32"" at bounding box center [790, 449] width 68 height 13
click at [1026, 581] on pre "{ "ip_address" : "178.45.99.97" , "security" : { "is_vpn" : false , "is_proxy" …" at bounding box center [914, 344] width 542 height 473
drag, startPoint x: 957, startPoint y: 434, endPoint x: 1076, endPoint y: 441, distance: 119.2
click at [1071, 441] on pre "{ "ip_address" : "178.45.99.97" , "security" : { "is_vpn" : false , "is_proxy" …" at bounding box center [914, 344] width 542 height 473
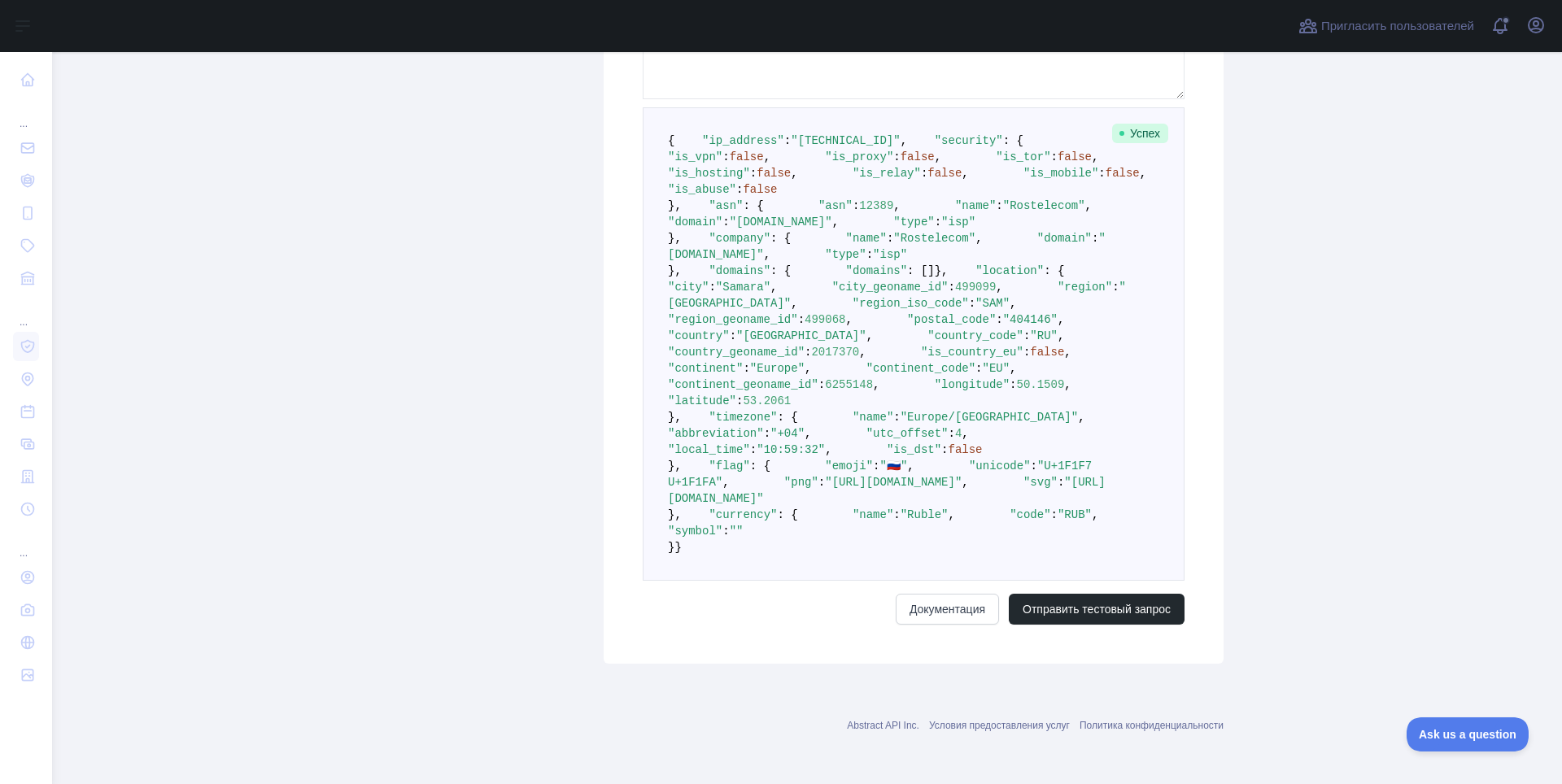
drag, startPoint x: 1082, startPoint y: 472, endPoint x: 1071, endPoint y: 469, distance: 11.4
click at [1082, 472] on pre "{ "ip_address" : "178.45.99.97" , "security" : { "is_vpn" : false , "is_proxy" …" at bounding box center [914, 344] width 542 height 473
drag, startPoint x: 955, startPoint y: 437, endPoint x: 1205, endPoint y: 439, distance: 250.0
click at [1204, 439] on div "**********" at bounding box center [914, 230] width 620 height 864
click at [1115, 496] on pre "{ "ip_address" : "178.45.99.97" , "security" : { "is_vpn" : false , "is_proxy" …" at bounding box center [914, 344] width 542 height 473
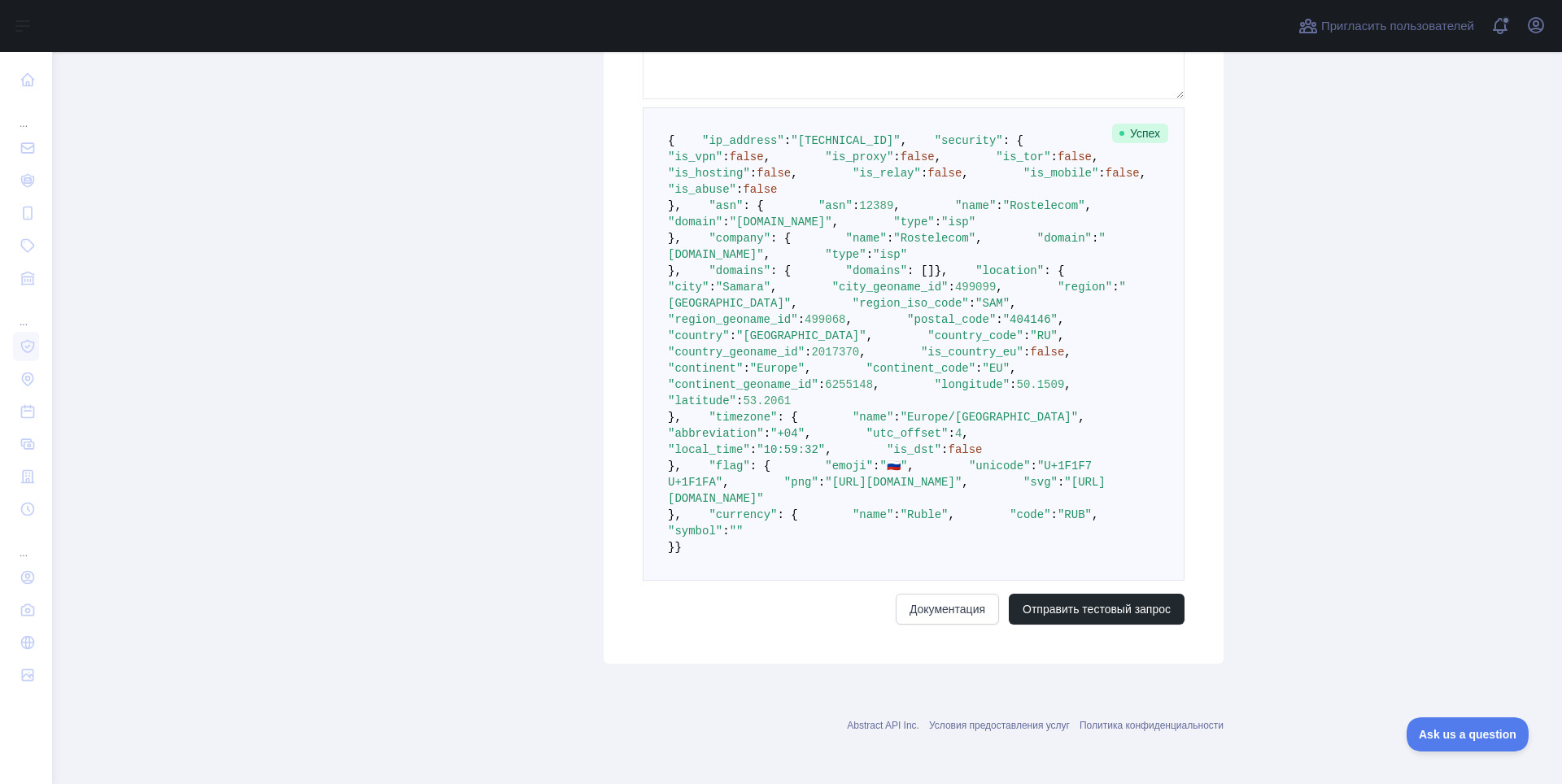
drag, startPoint x: 962, startPoint y: 440, endPoint x: 1253, endPoint y: 450, distance: 291.2
click at [1249, 449] on main "**********" at bounding box center [807, 418] width 1510 height 732
click at [1149, 499] on pre "{ "ip_address" : "178.45.99.97" , "security" : { "is_vpn" : false , "is_proxy" …" at bounding box center [914, 344] width 542 height 473
drag, startPoint x: 949, startPoint y: 434, endPoint x: 1319, endPoint y: 440, distance: 370.0
click at [1301, 440] on main "**********" at bounding box center [807, 418] width 1510 height 732
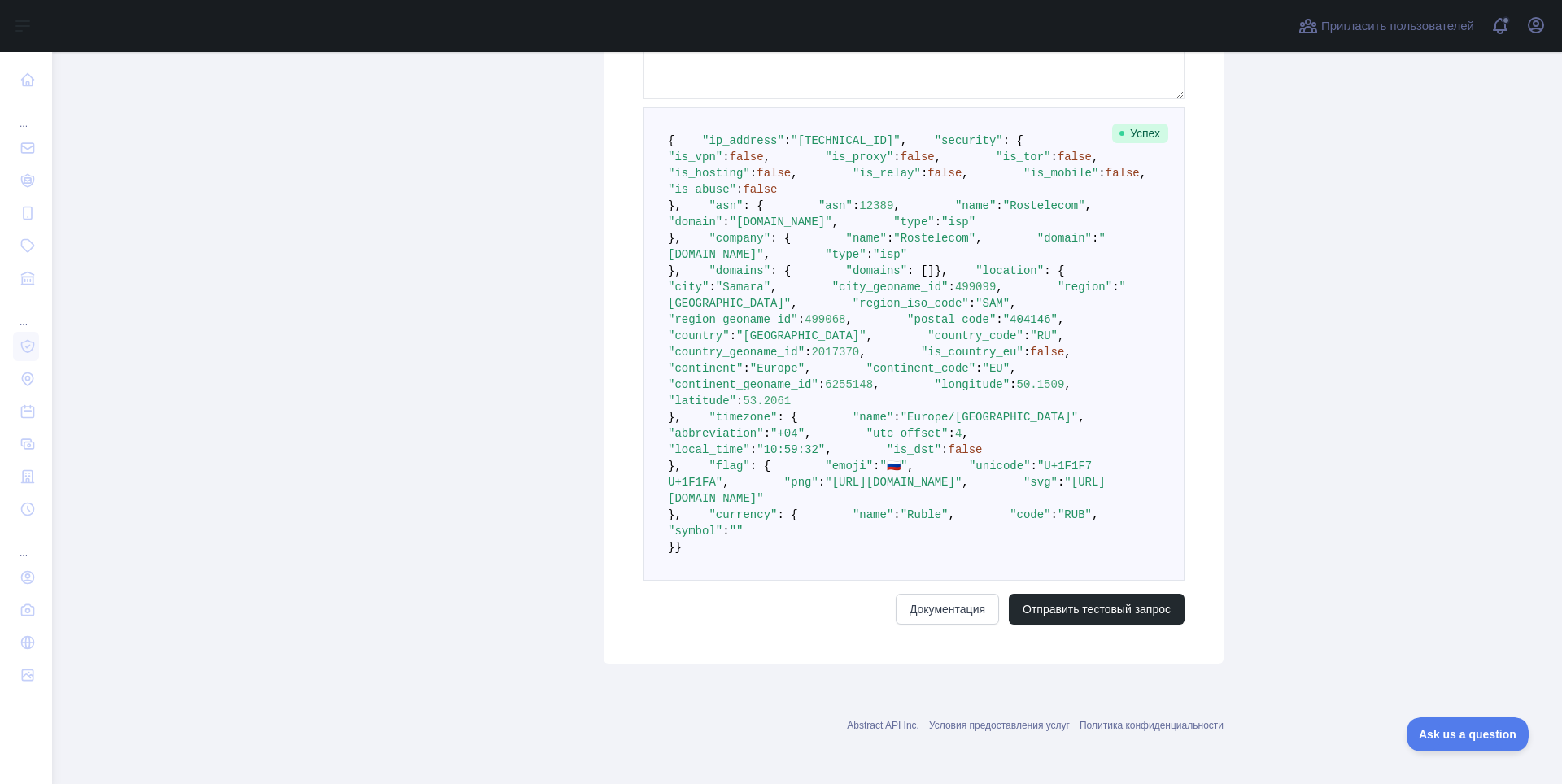
click at [1234, 490] on main "**********" at bounding box center [807, 418] width 1510 height 732
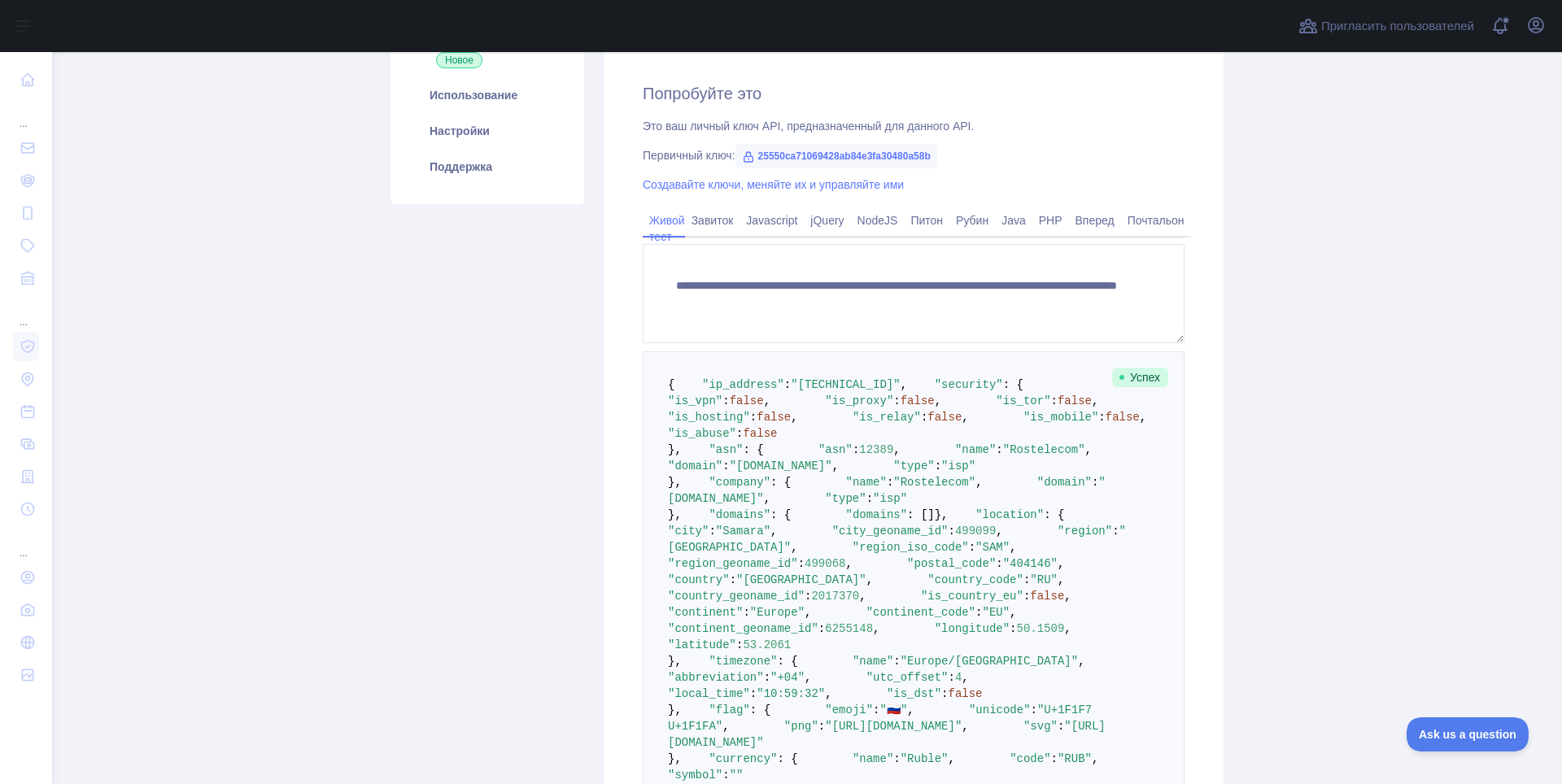
scroll to position [0, 0]
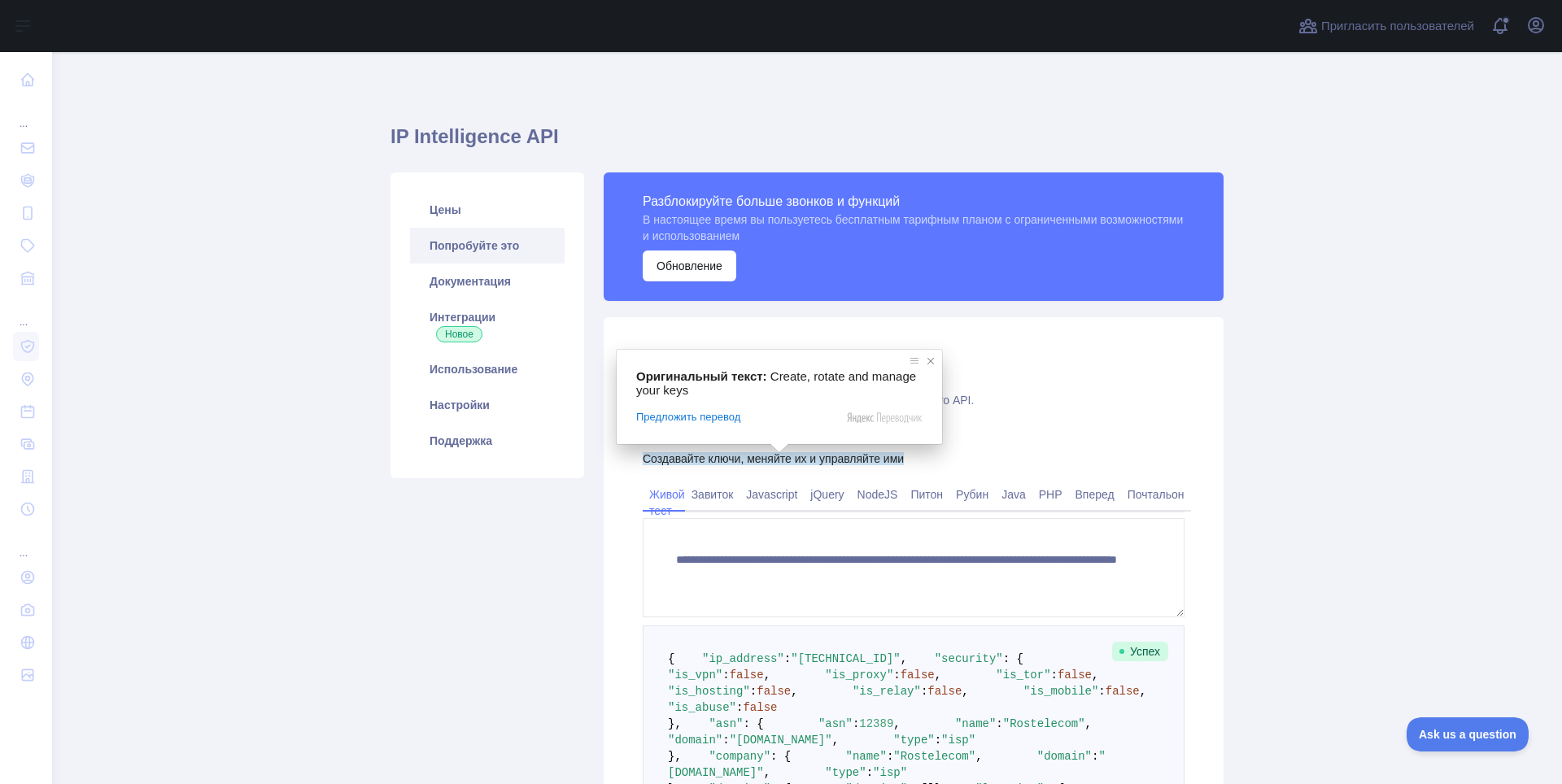
click at [935, 366] on span at bounding box center [931, 361] width 16 height 16
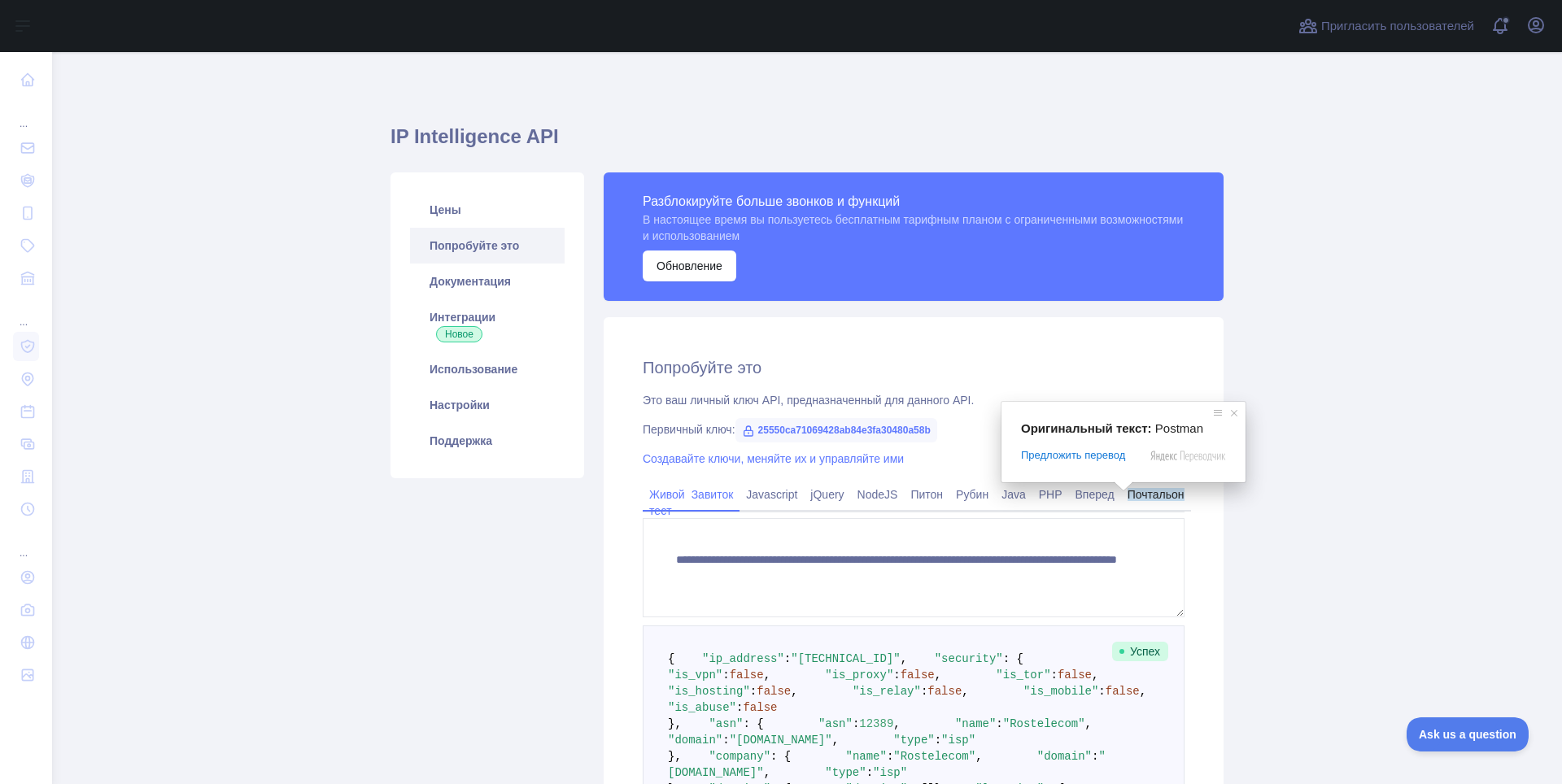
click at [711, 496] on ya-tr-span "Завиток" at bounding box center [713, 494] width 42 height 13
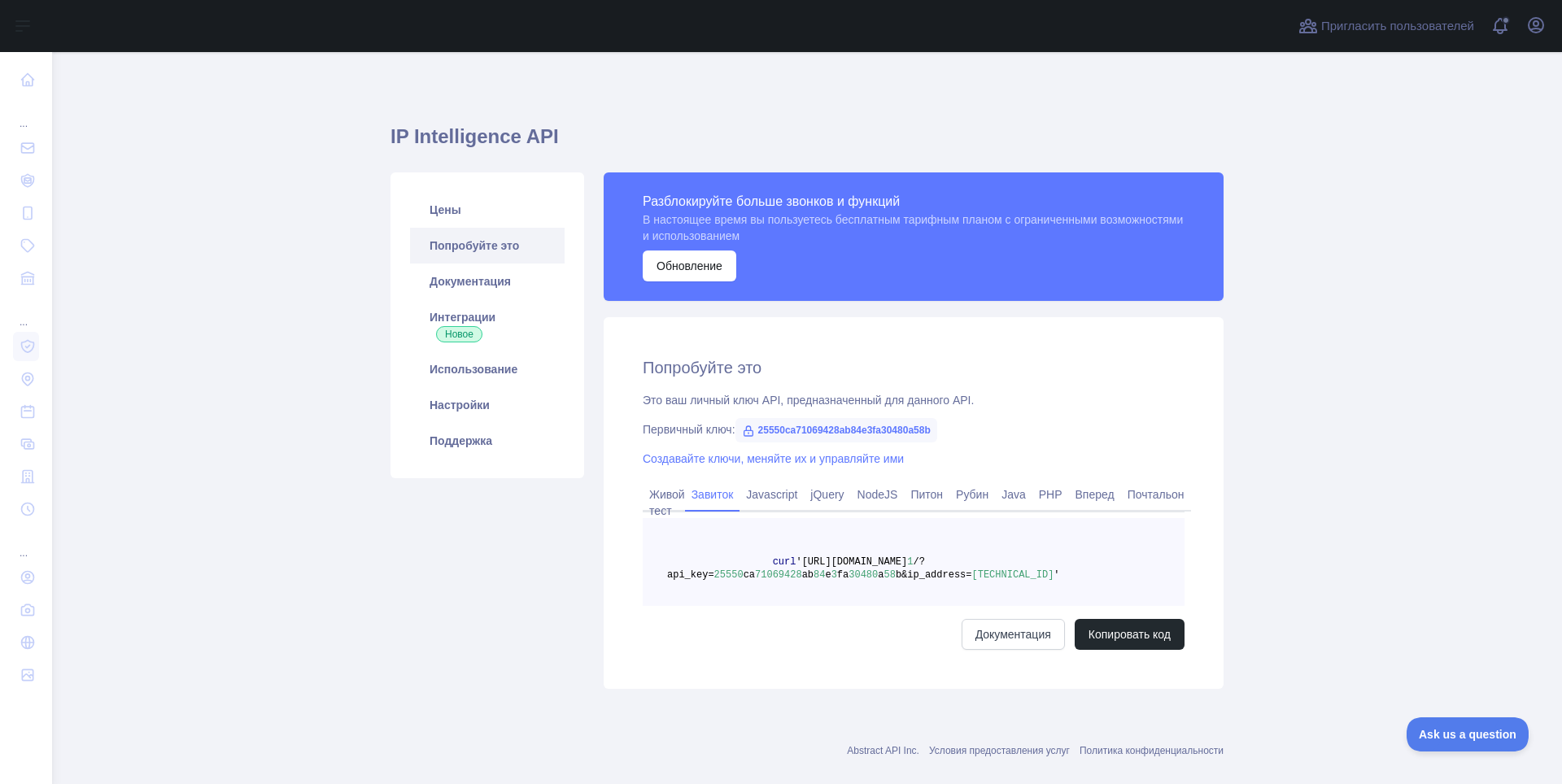
click at [927, 572] on span "b&ip_address=" at bounding box center [933, 575] width 77 height 11
click at [1119, 632] on ya-tr-span "Копировать код" at bounding box center [1129, 634] width 82 height 16
click at [768, 490] on ya-tr-span "Javascript" at bounding box center [772, 494] width 51 height 13
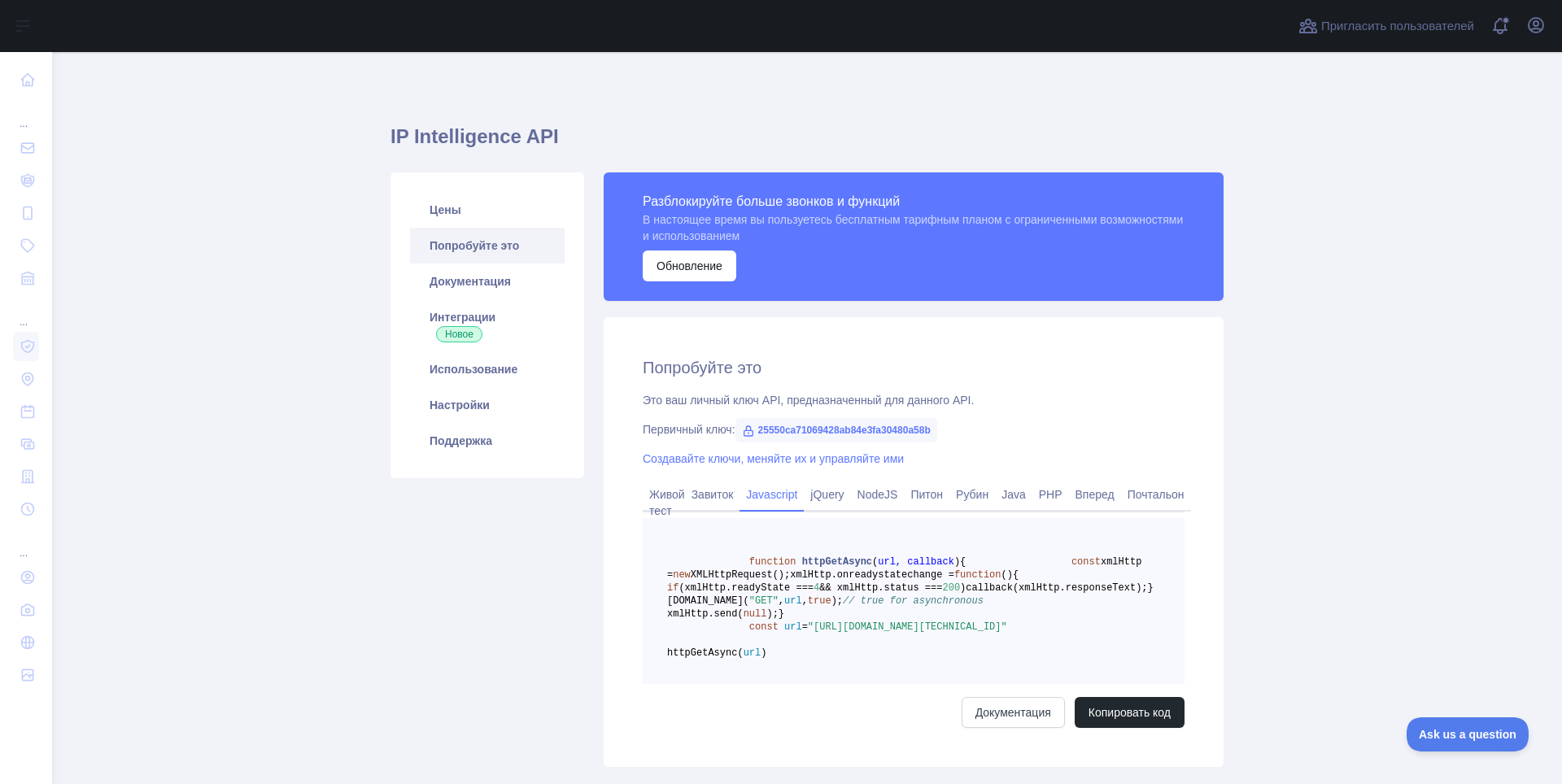
scroll to position [181, 0]
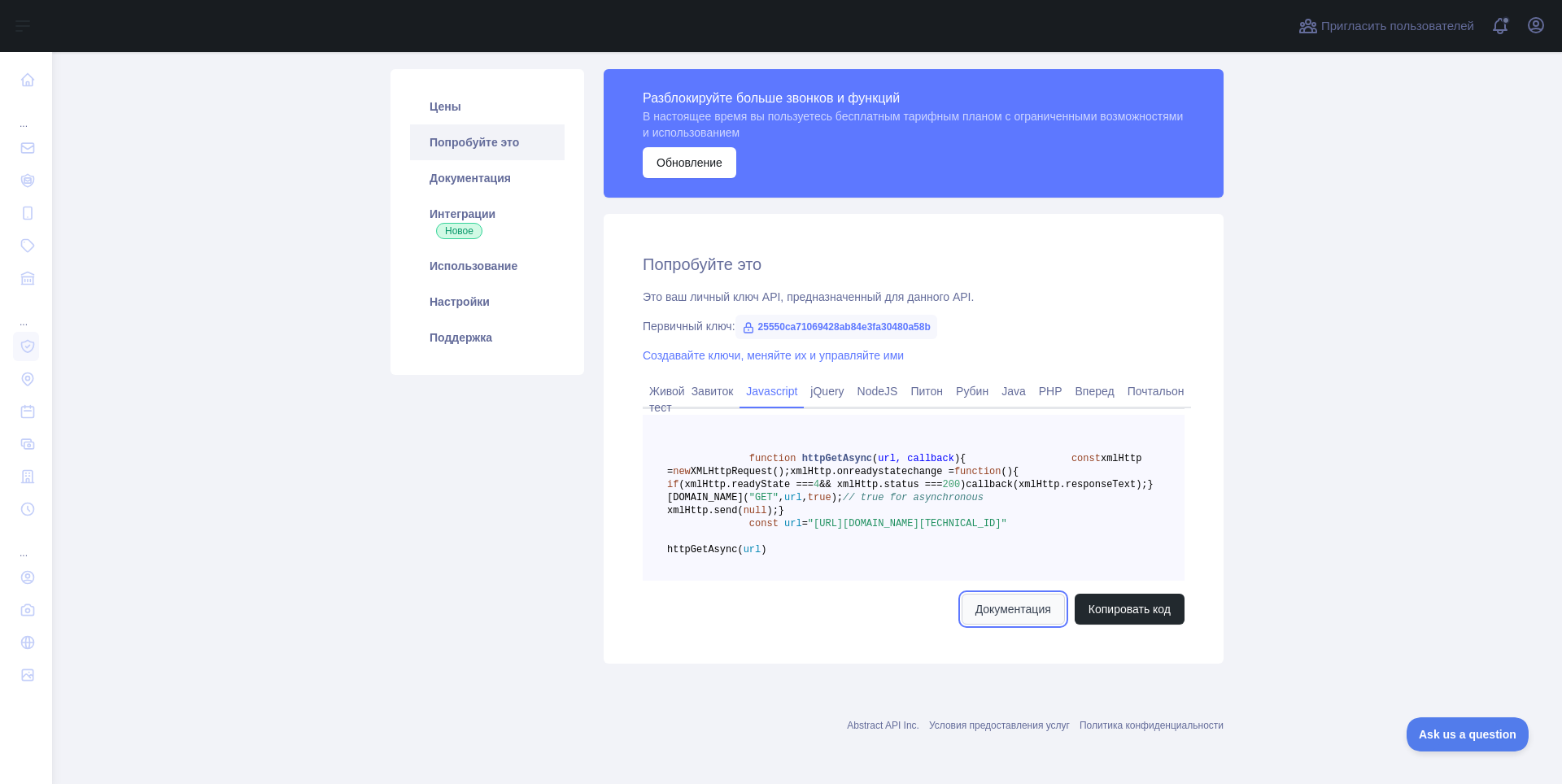
click at [988, 606] on ya-tr-span "Документация" at bounding box center [1014, 609] width 76 height 16
click at [832, 385] on ya-tr-span "jQuery" at bounding box center [827, 391] width 34 height 13
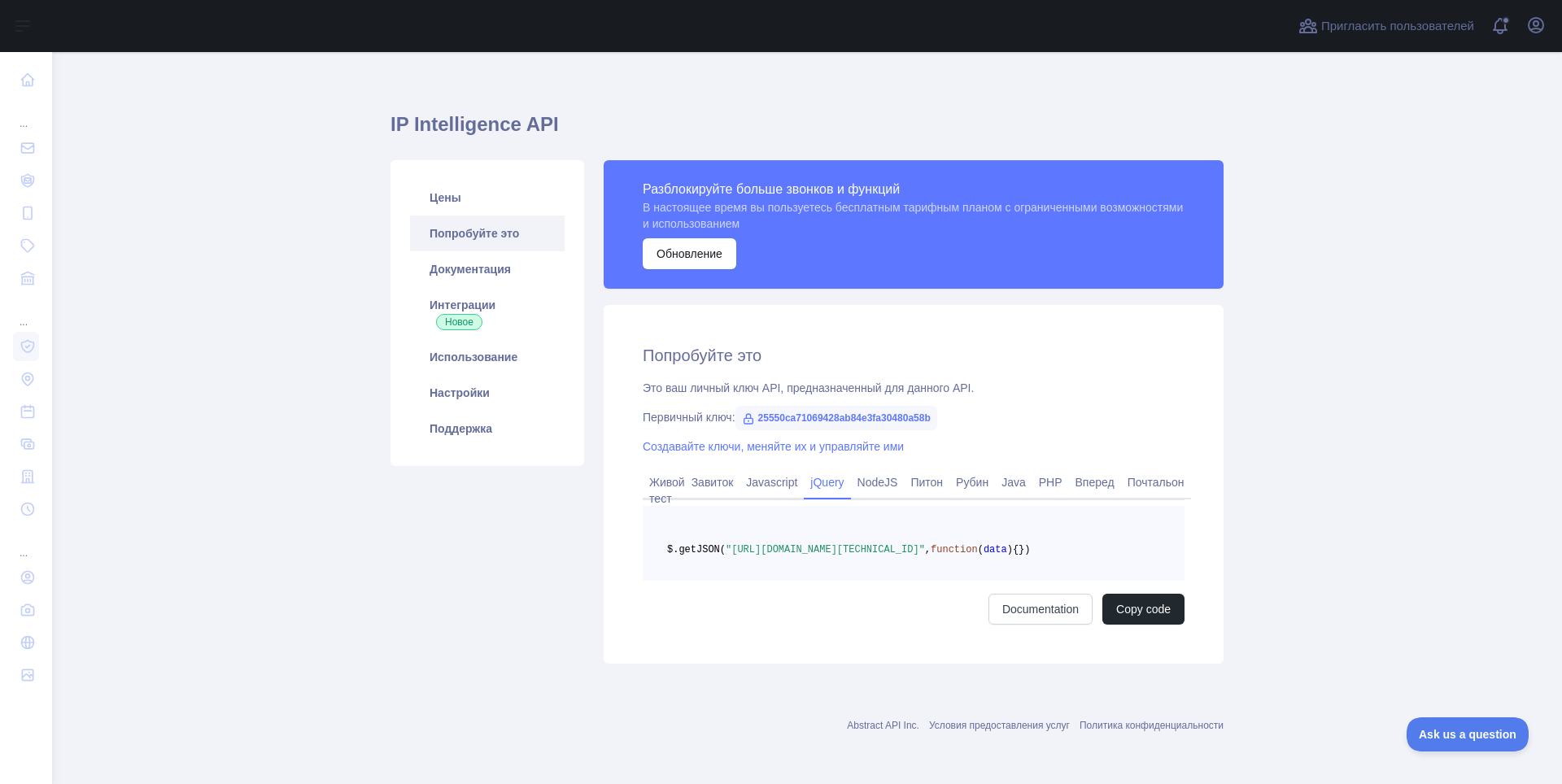
scroll to position [38, 0]
click at [1011, 606] on ya-tr-span "Документация" at bounding box center [1014, 609] width 76 height 16
